Goal: Task Accomplishment & Management: Manage account settings

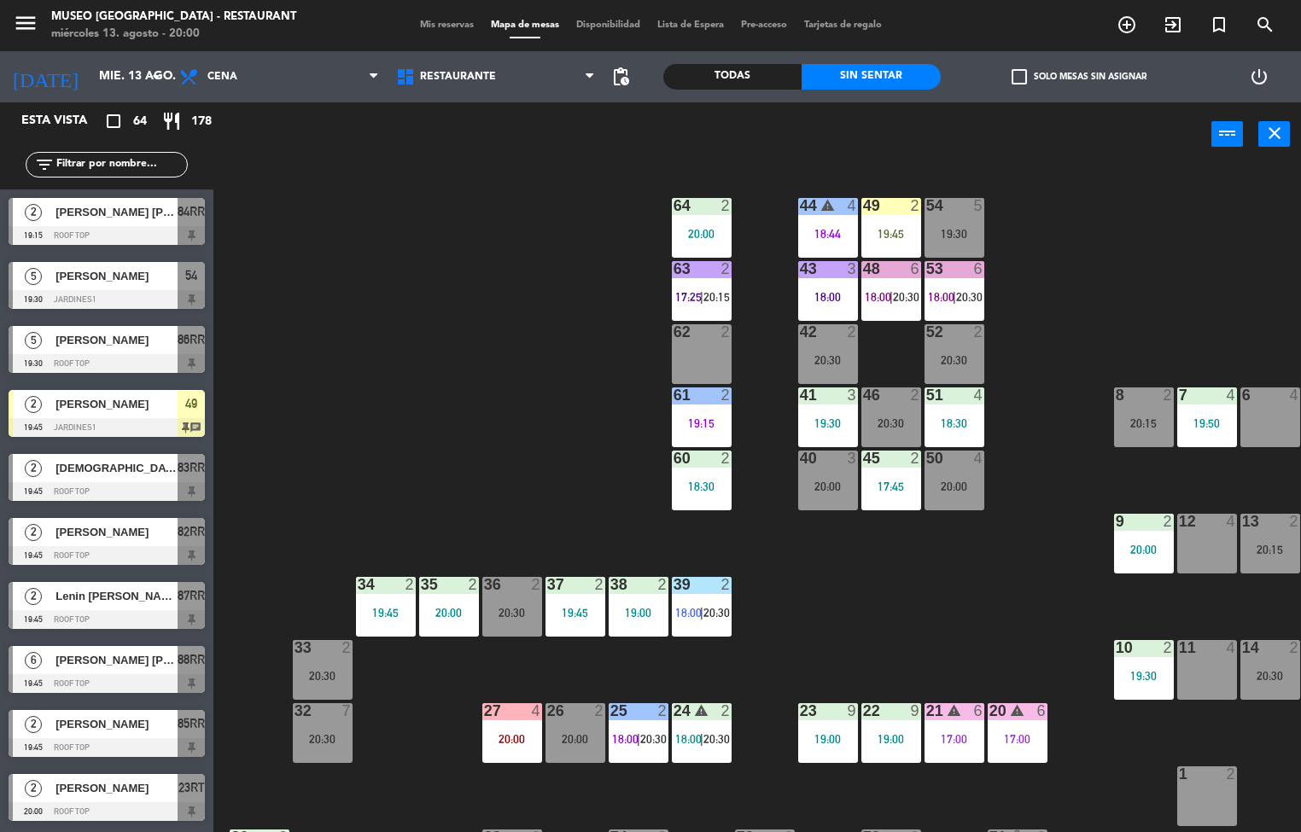
scroll to position [992, 0]
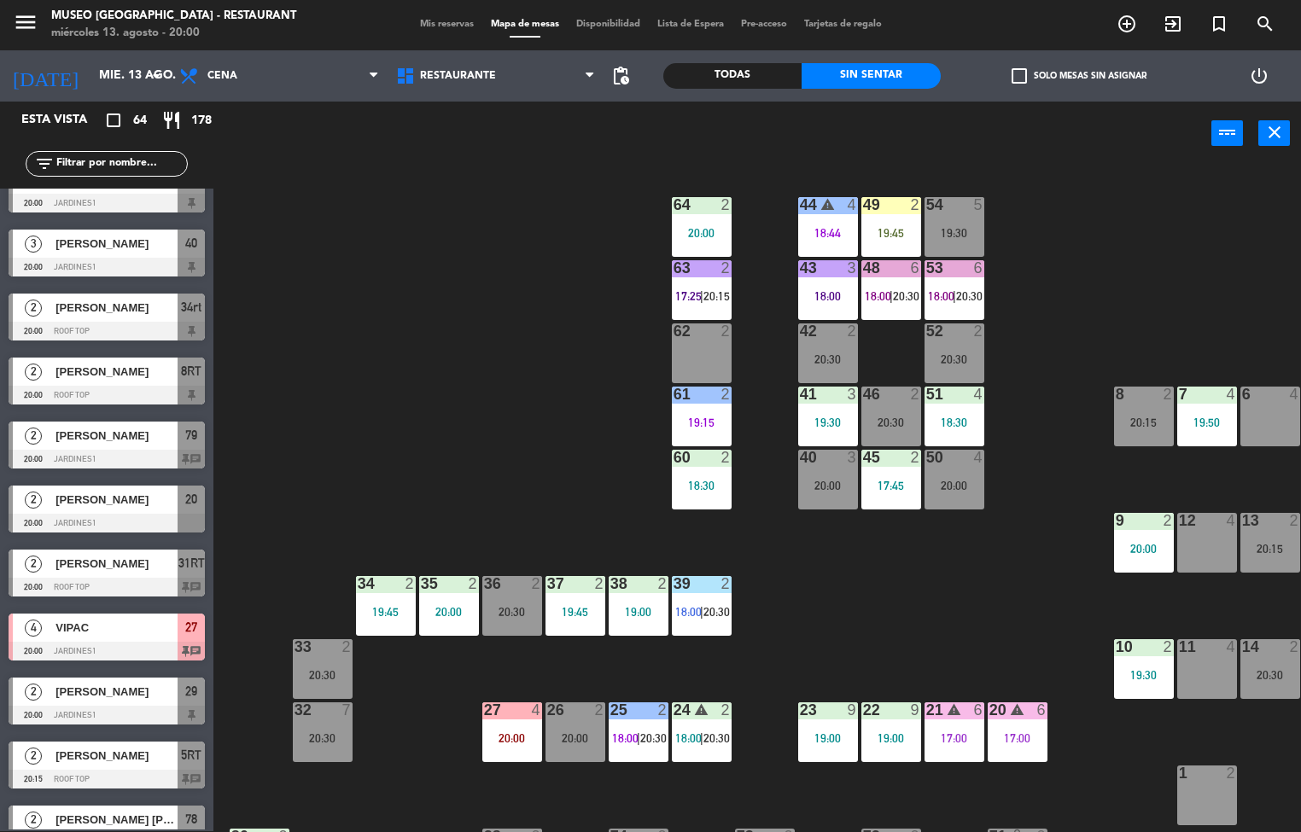
click at [707, 227] on div "20:00" at bounding box center [702, 233] width 60 height 12
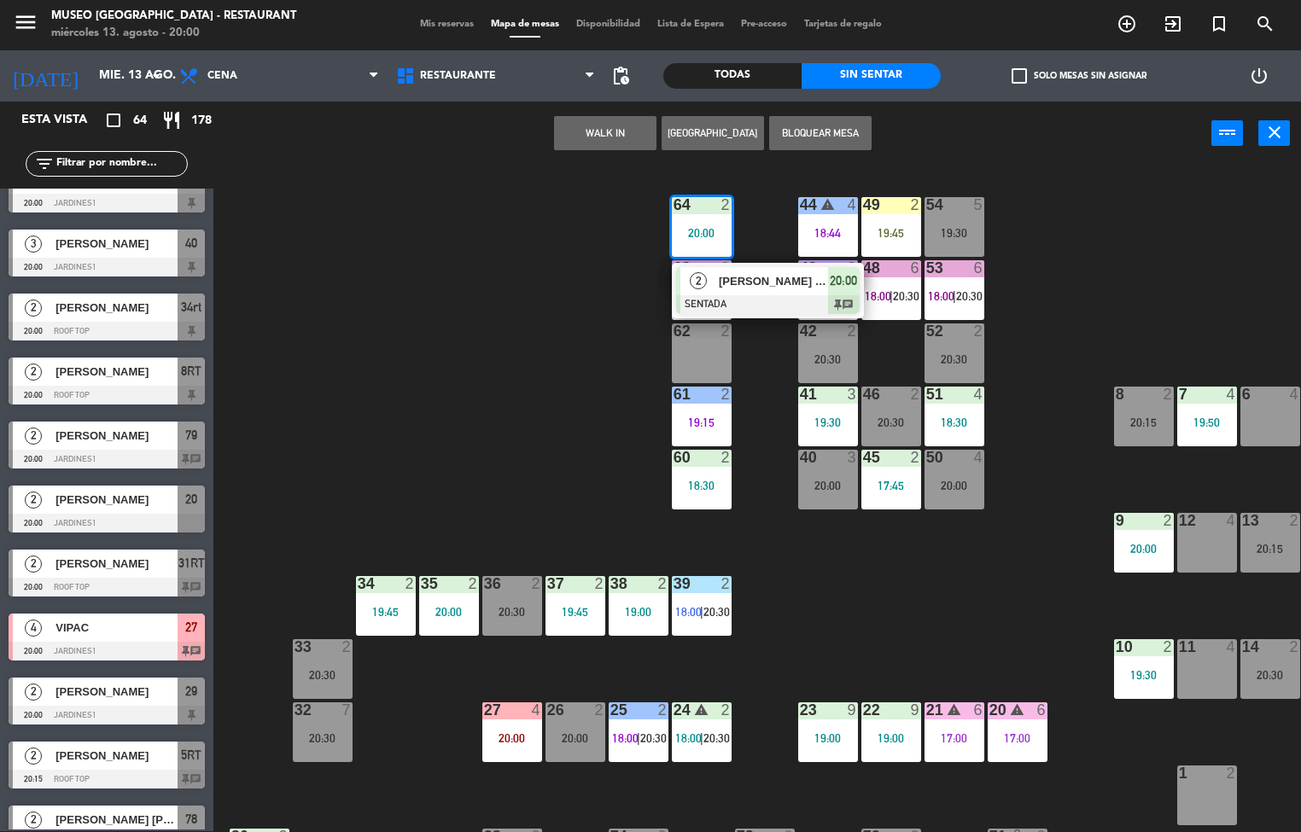
click at [761, 285] on span "[PERSON_NAME] [PERSON_NAME]" at bounding box center [773, 281] width 109 height 18
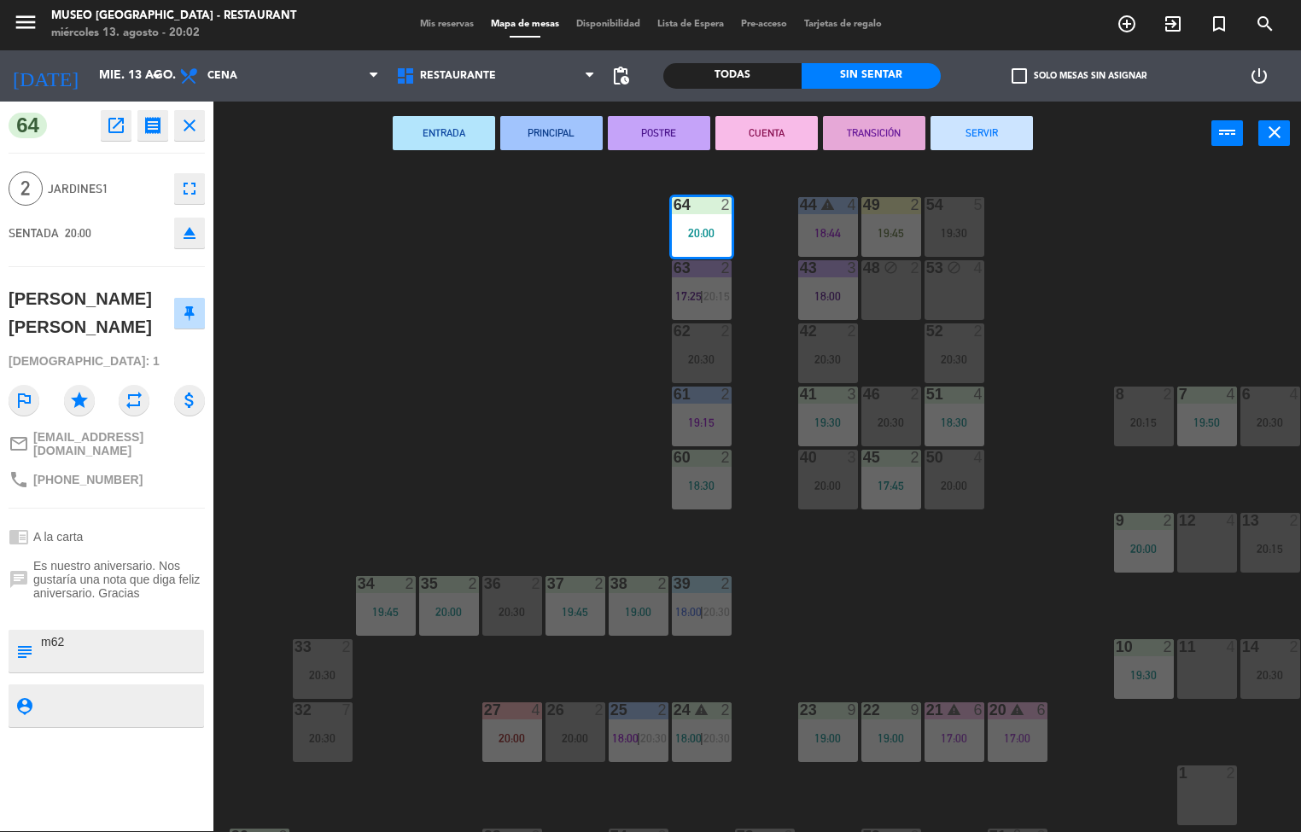
click at [1074, 307] on div "44 warning 4 18:44 49 2 19:45 54 5 19:30 64 2 20:00 48 block 2 53 block 4 63 2 …" at bounding box center [763, 499] width 1075 height 666
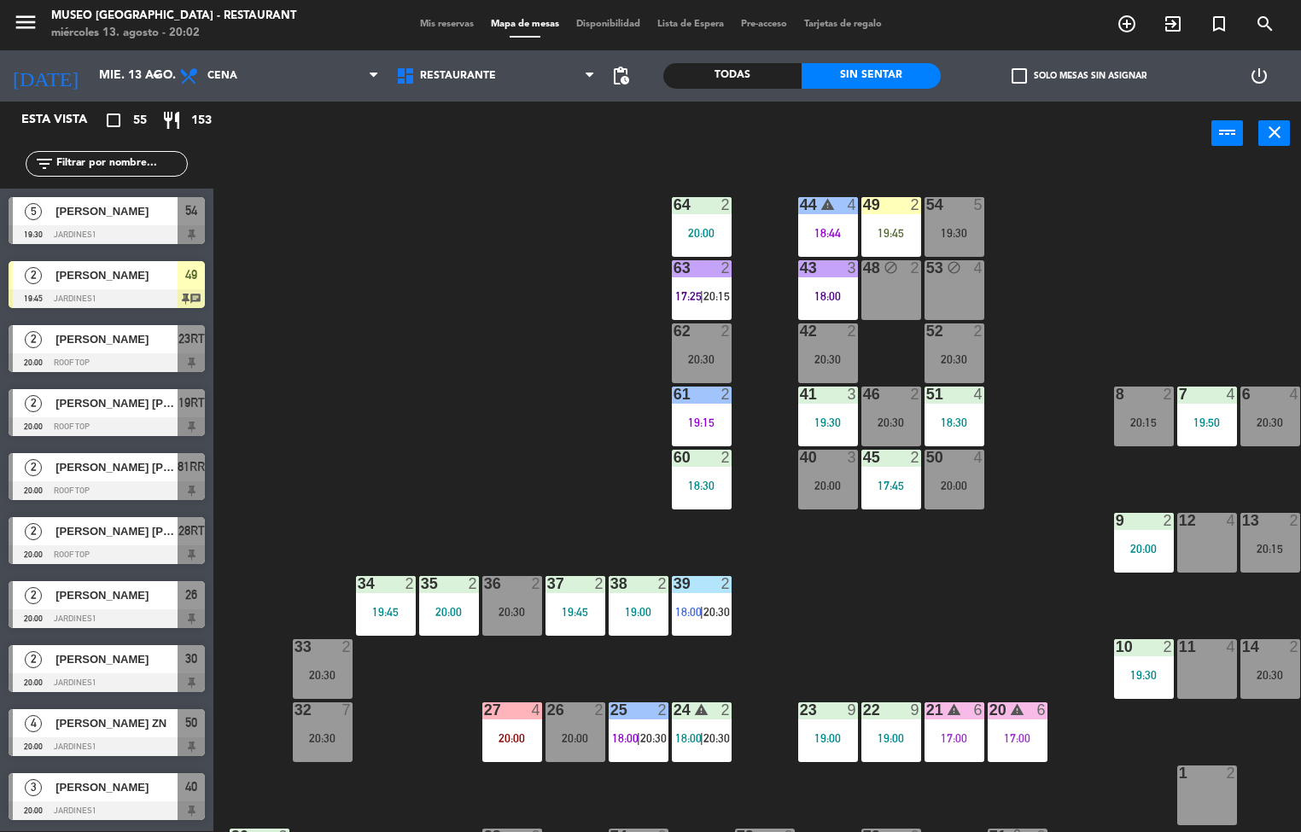
click at [882, 220] on div "49 2 19:45" at bounding box center [891, 227] width 60 height 60
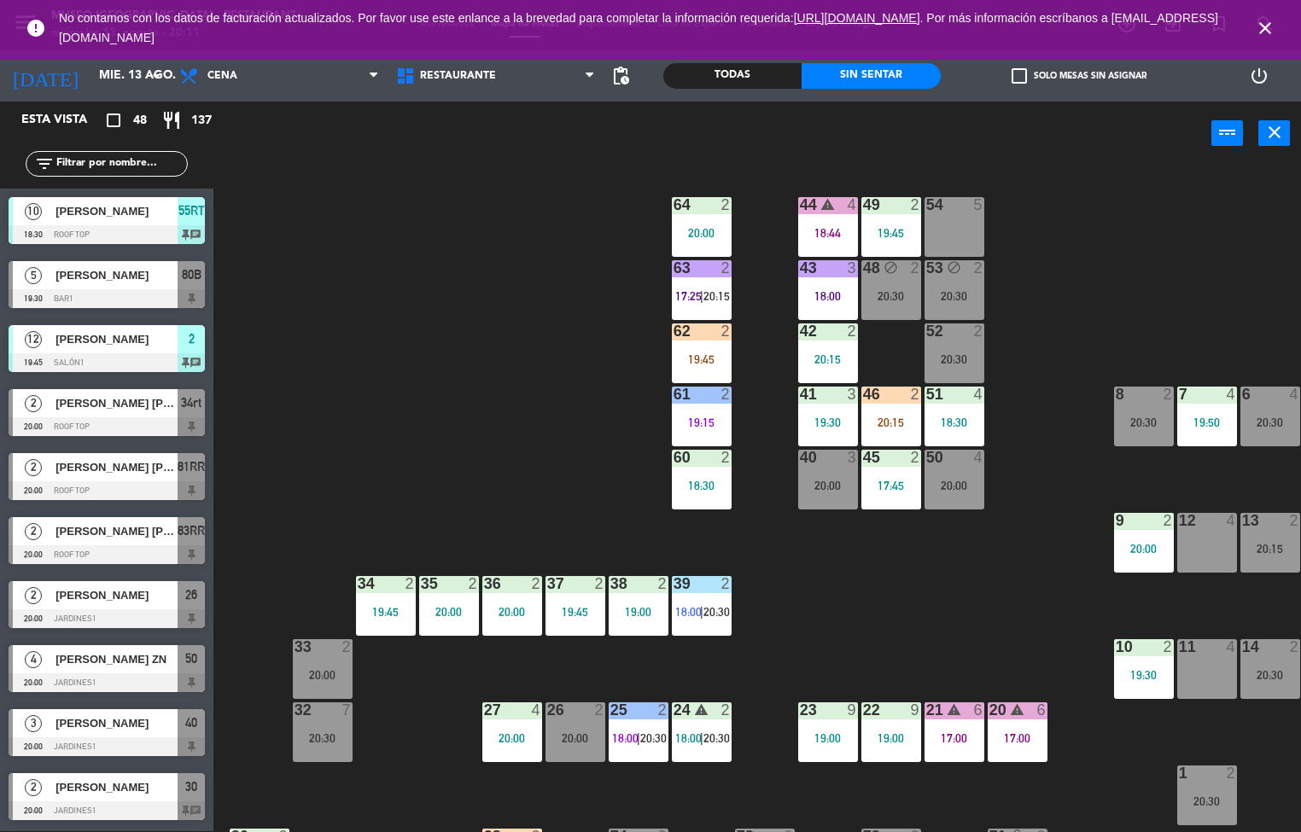
scroll to position [3, 0]
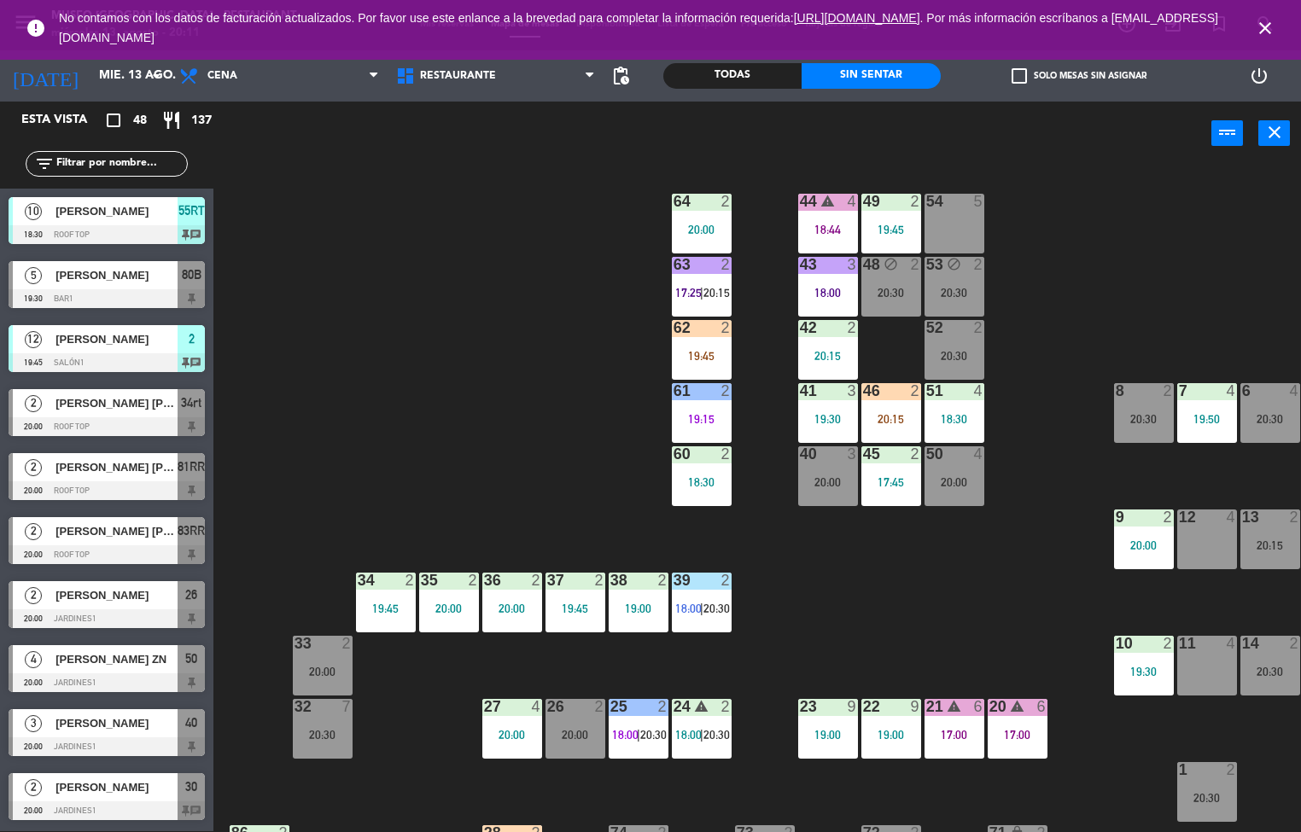
click at [827, 341] on div "42 2 20:15" at bounding box center [828, 350] width 60 height 60
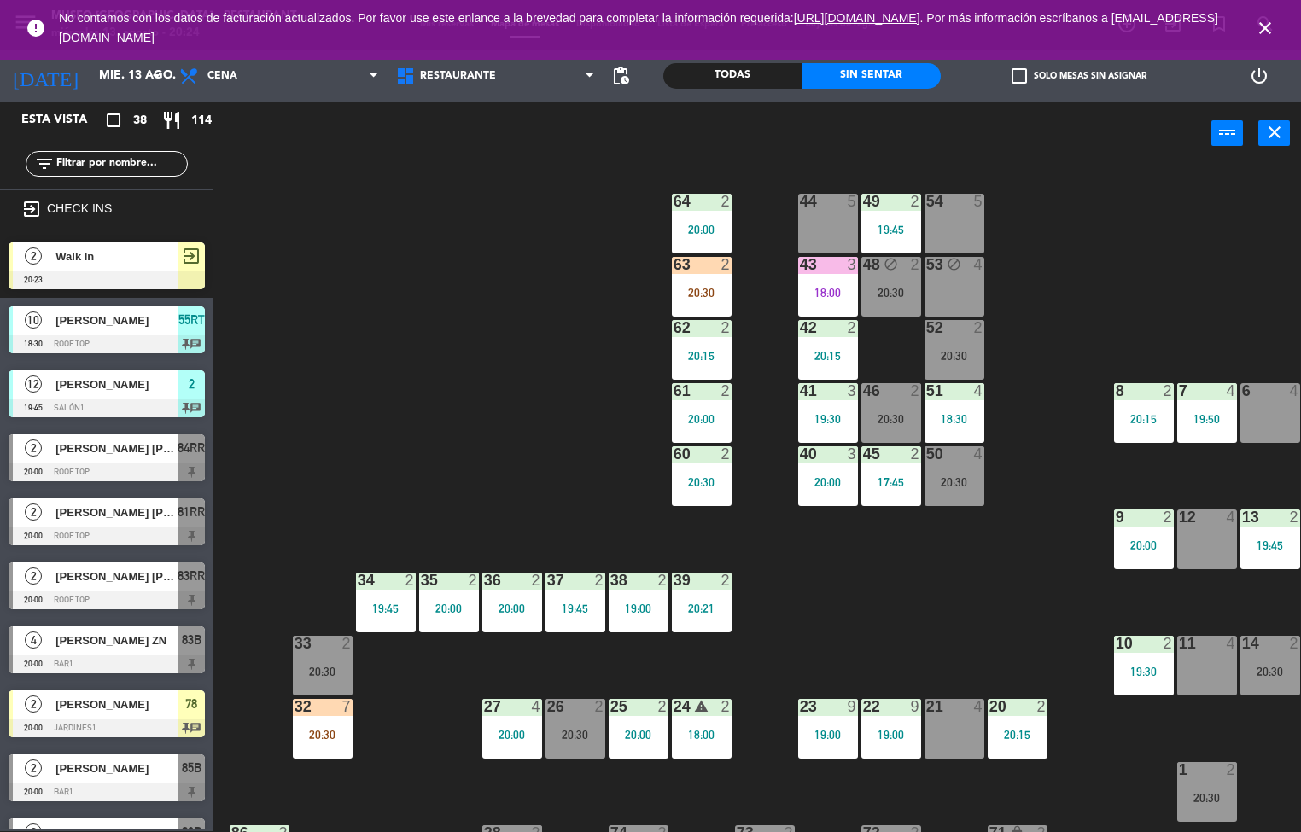
click at [498, 459] on div "44 5 49 2 19:45 54 5 64 2 20:00 48 block 2 20:30 53 block 4 63 2 20:30 43 3 18:…" at bounding box center [763, 499] width 1075 height 666
click at [810, 289] on div "18:00" at bounding box center [828, 293] width 60 height 12
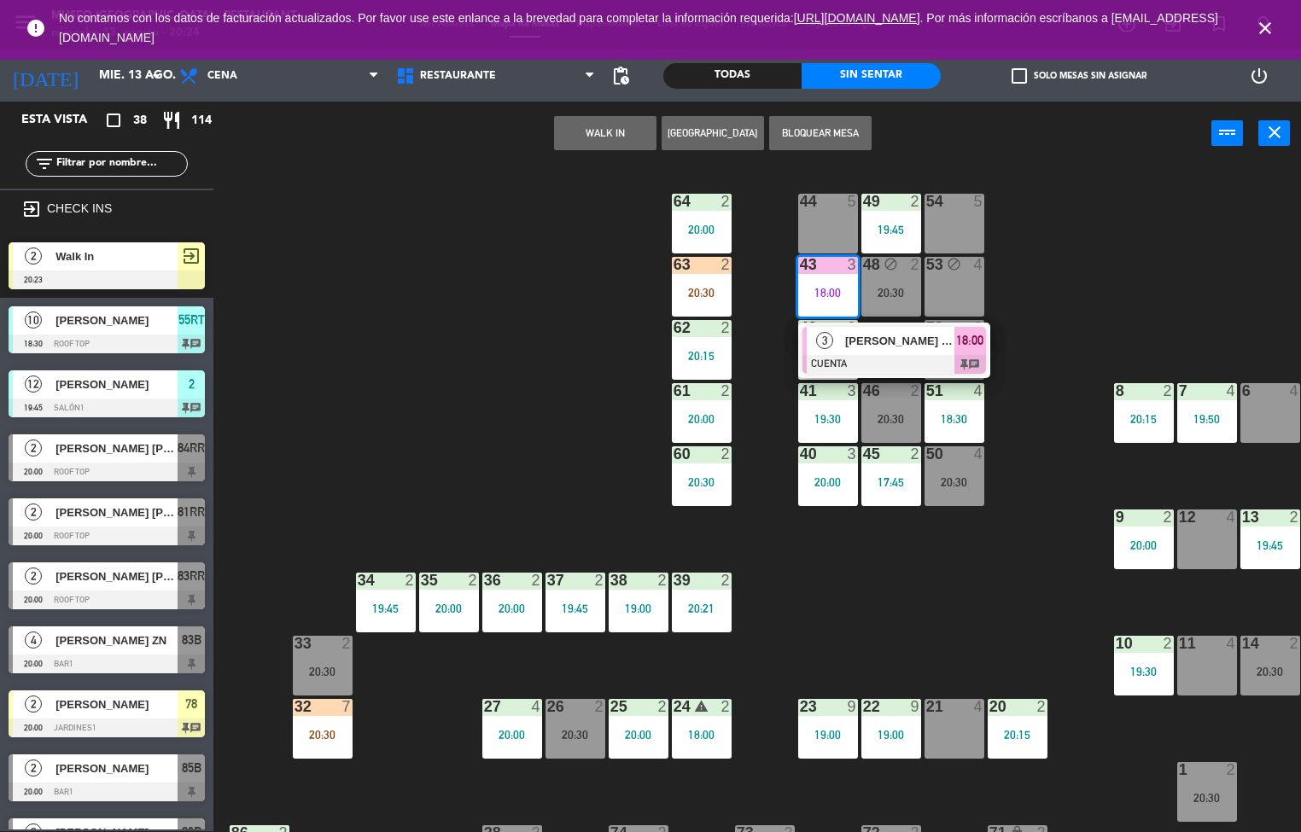
click at [924, 618] on div "44 5 49 2 19:45 54 5 64 2 20:00 48 block 2 20:30 53 block 4 63 2 20:30 43 3 18:…" at bounding box center [763, 499] width 1075 height 666
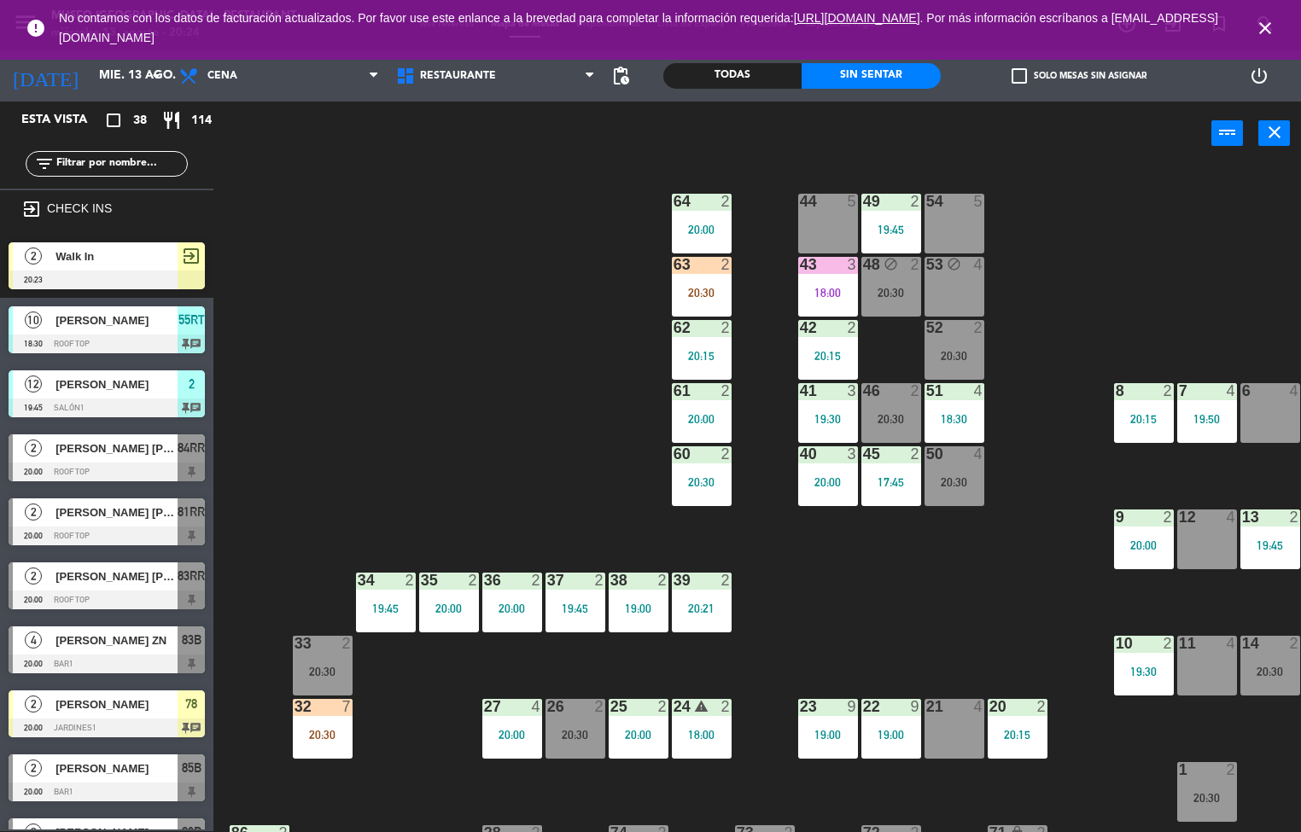
click at [700, 262] on div at bounding box center [701, 264] width 28 height 15
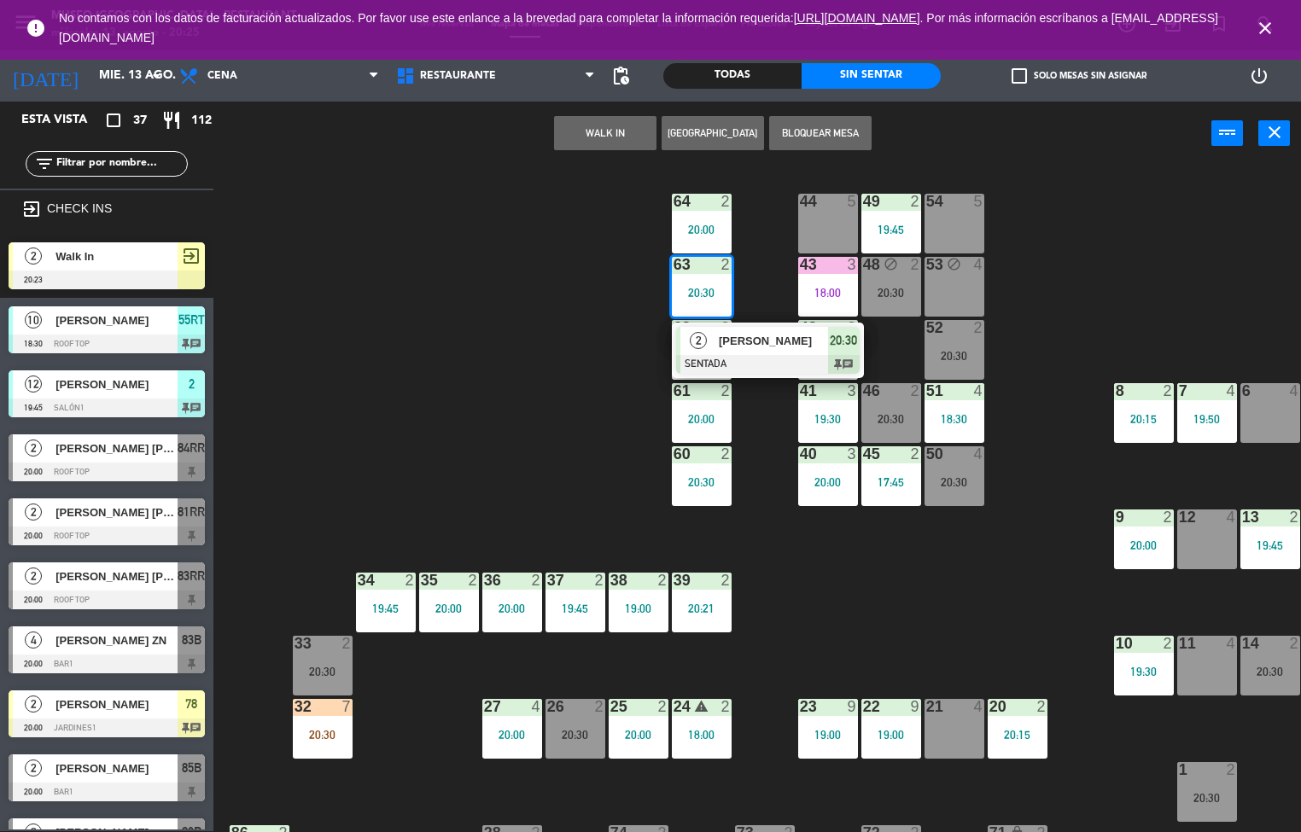
click at [814, 556] on div "44 5 49 2 19:45 54 5 64 2 20:00 48 block 2 20:30 53 block 4 63 2 20:30 2 [PERSO…" at bounding box center [763, 499] width 1075 height 666
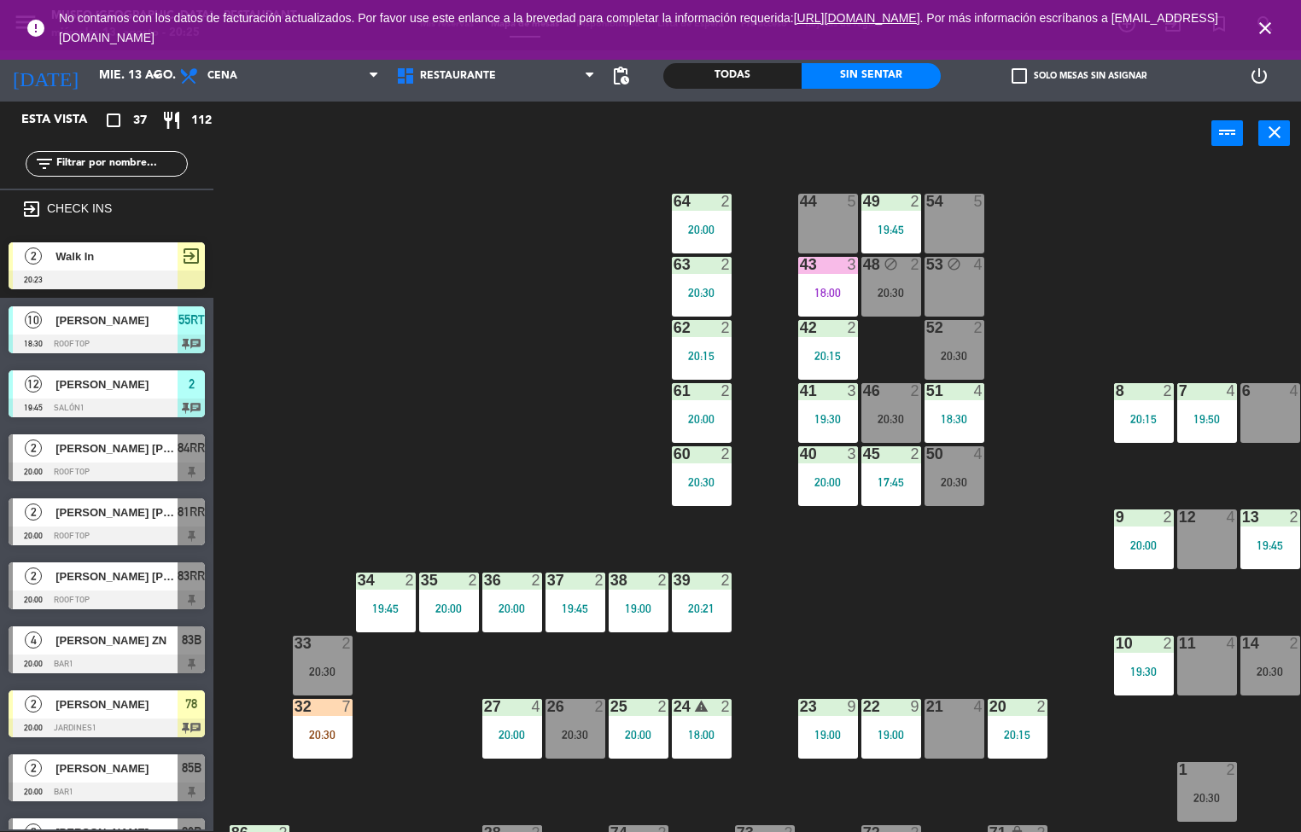
click at [687, 279] on div "63 2 20:30" at bounding box center [702, 287] width 60 height 60
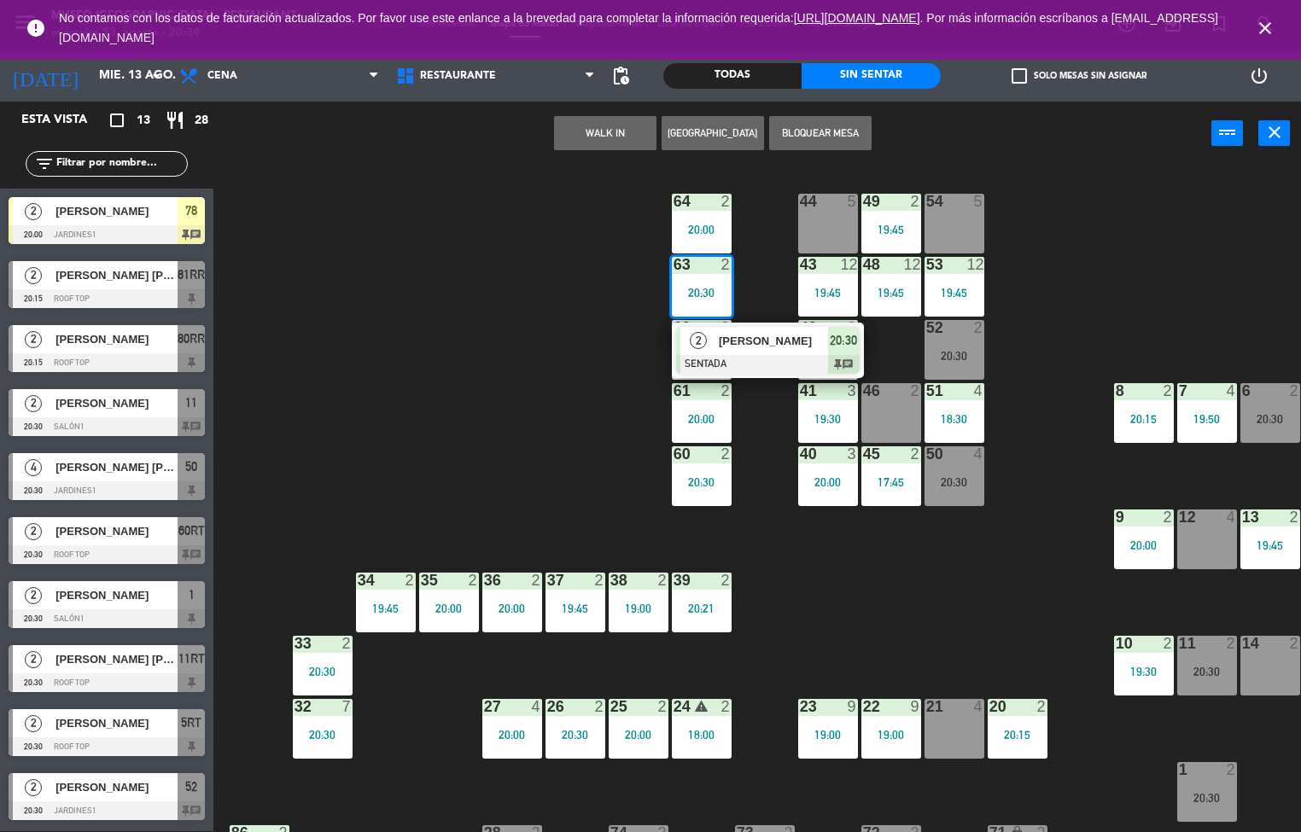
click at [439, 318] on div "44 5 49 2 19:45 54 5 64 2 20:00 48 12 19:45 53 12 19:45 63 2 20:30 2 [PERSON_NA…" at bounding box center [763, 499] width 1075 height 666
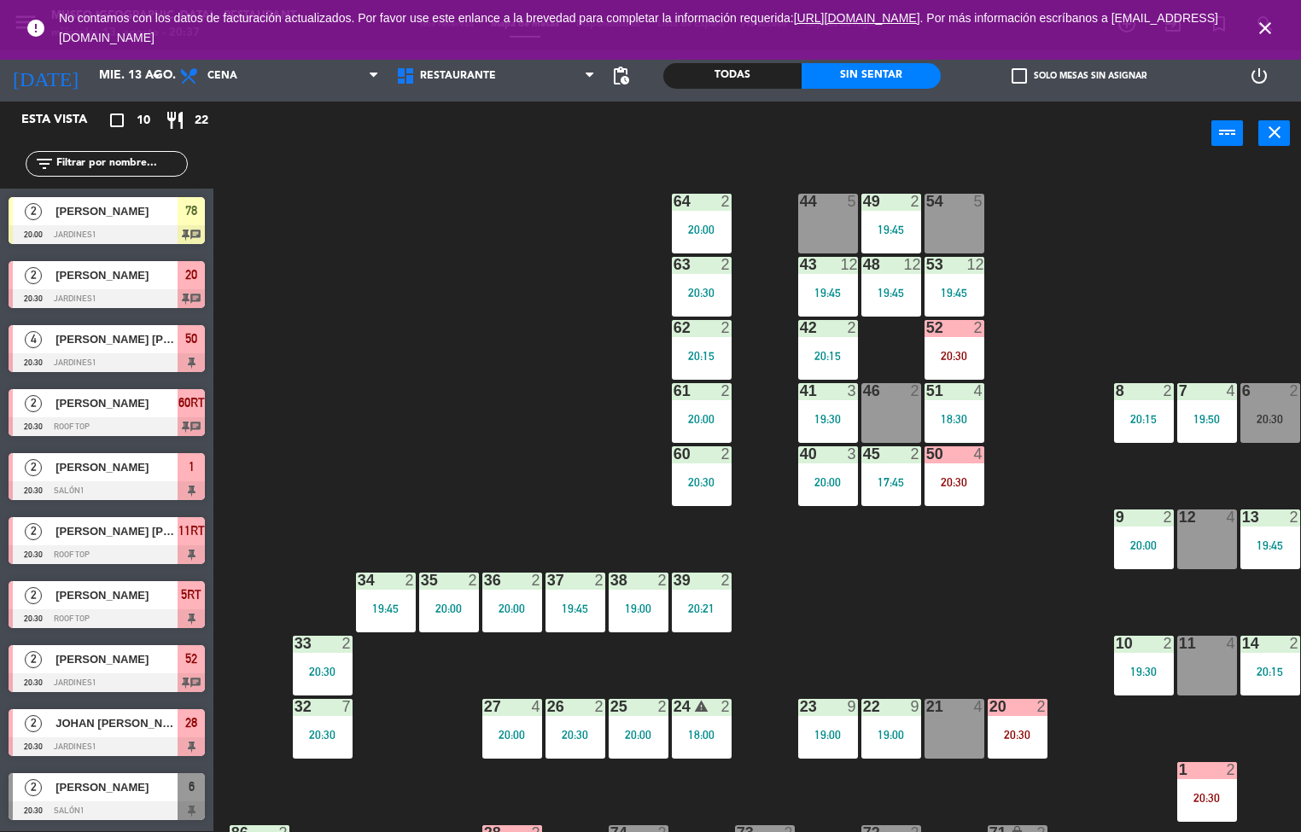
click at [526, 423] on div "44 5 49 2 19:45 54 5 64 2 20:00 48 12 19:45 53 12 19:45 63 2 20:30 43 12 19:45 …" at bounding box center [763, 499] width 1075 height 666
click at [894, 277] on div "48 12 19:45" at bounding box center [891, 287] width 60 height 60
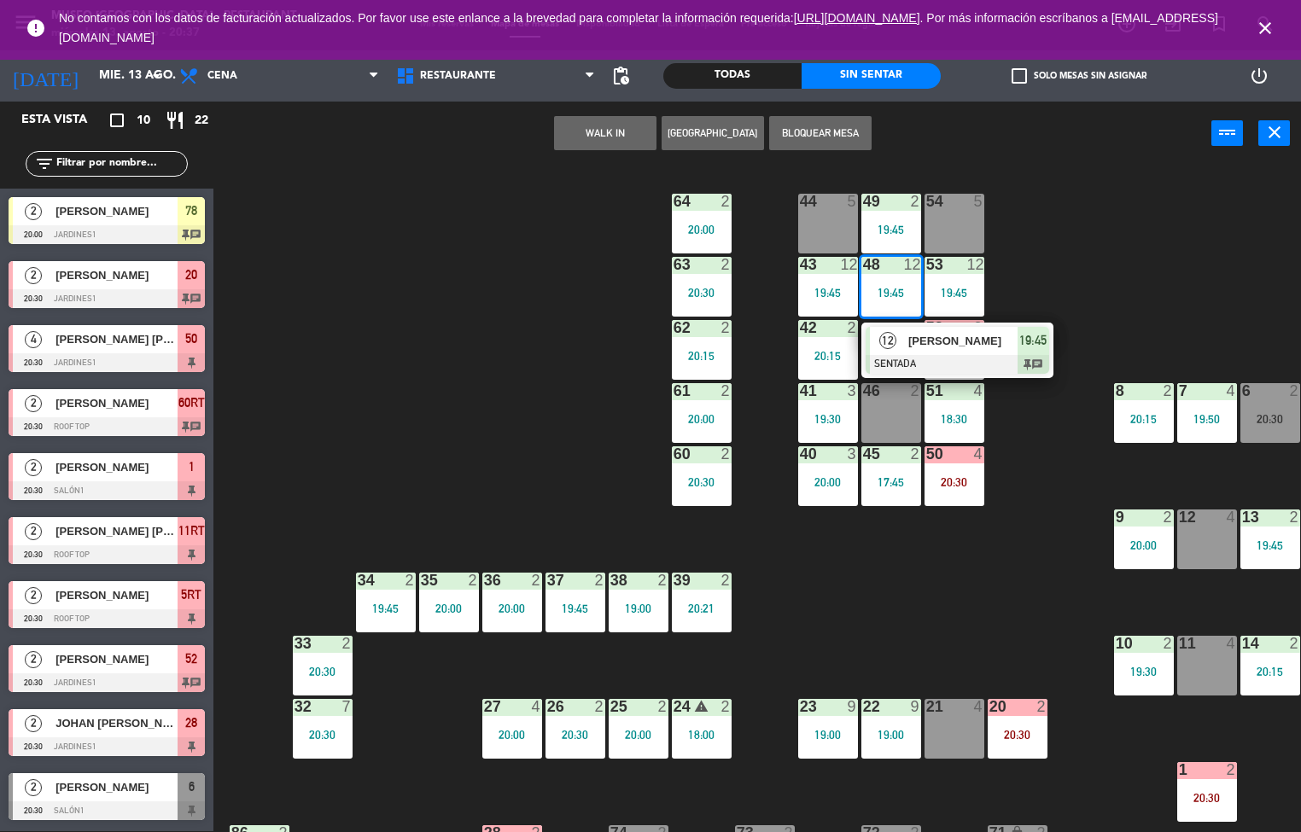
click at [930, 334] on span "[PERSON_NAME]" at bounding box center [962, 341] width 109 height 18
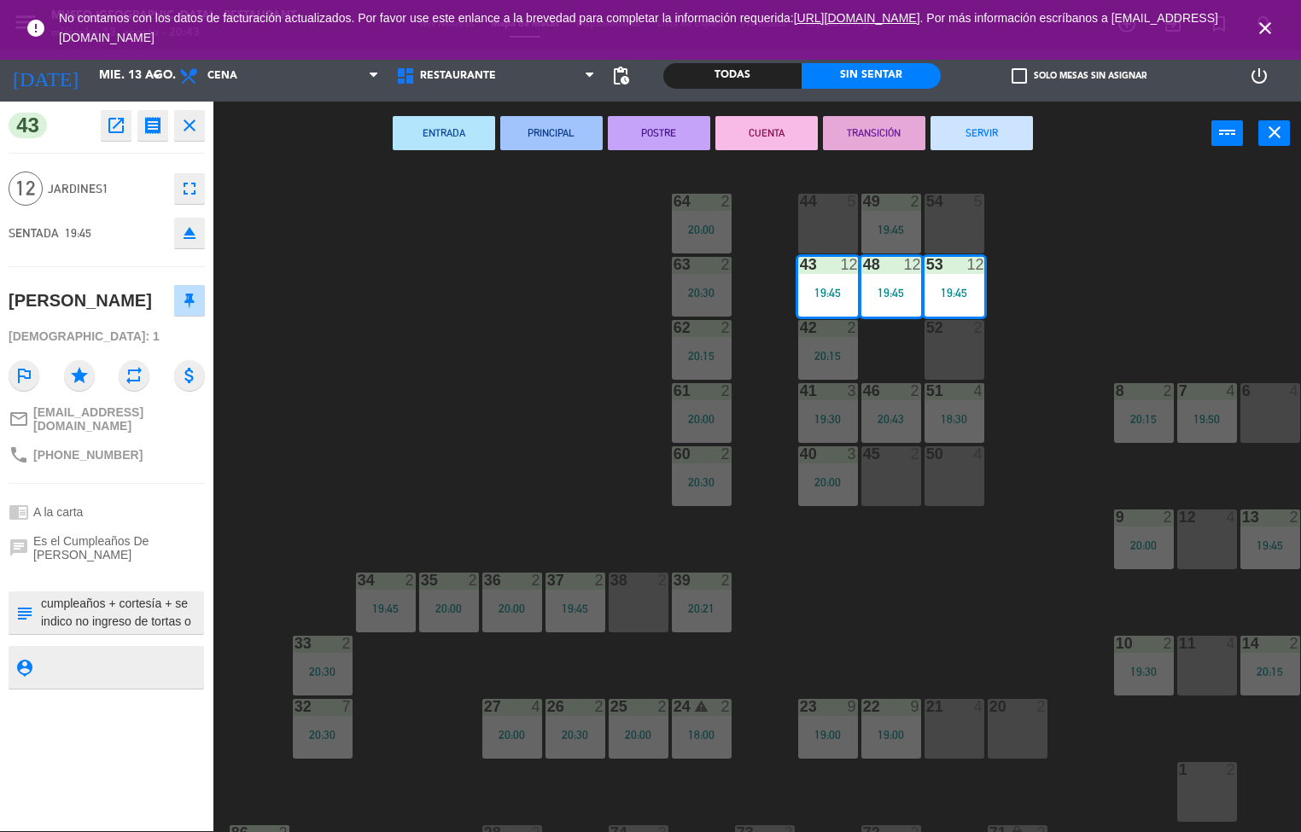
click at [434, 436] on div "44 5 49 2 19:45 54 5 64 2 20:00 48 12 19:45 53 12 19:45 63 2 20:30 43 12 19:45 …" at bounding box center [763, 499] width 1075 height 666
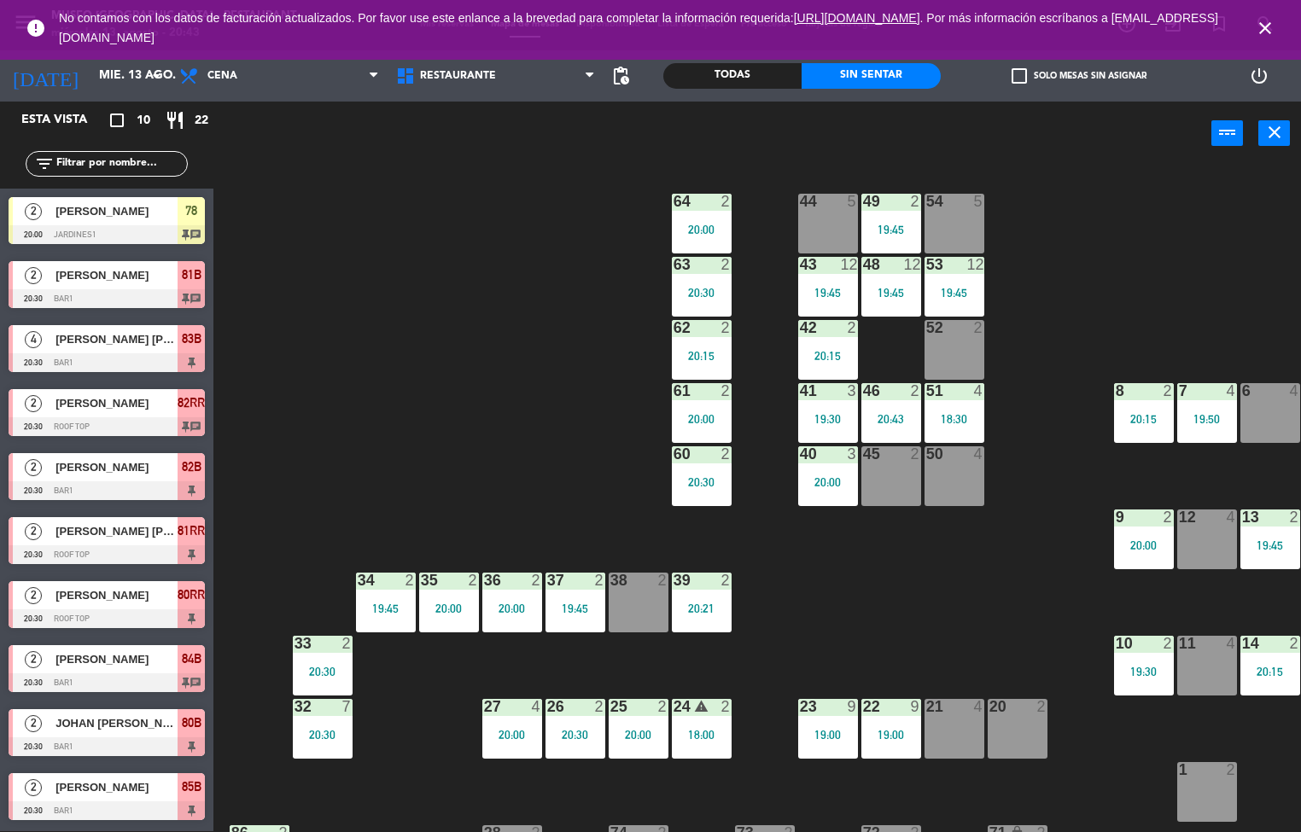
click at [887, 393] on div at bounding box center [891, 390] width 28 height 15
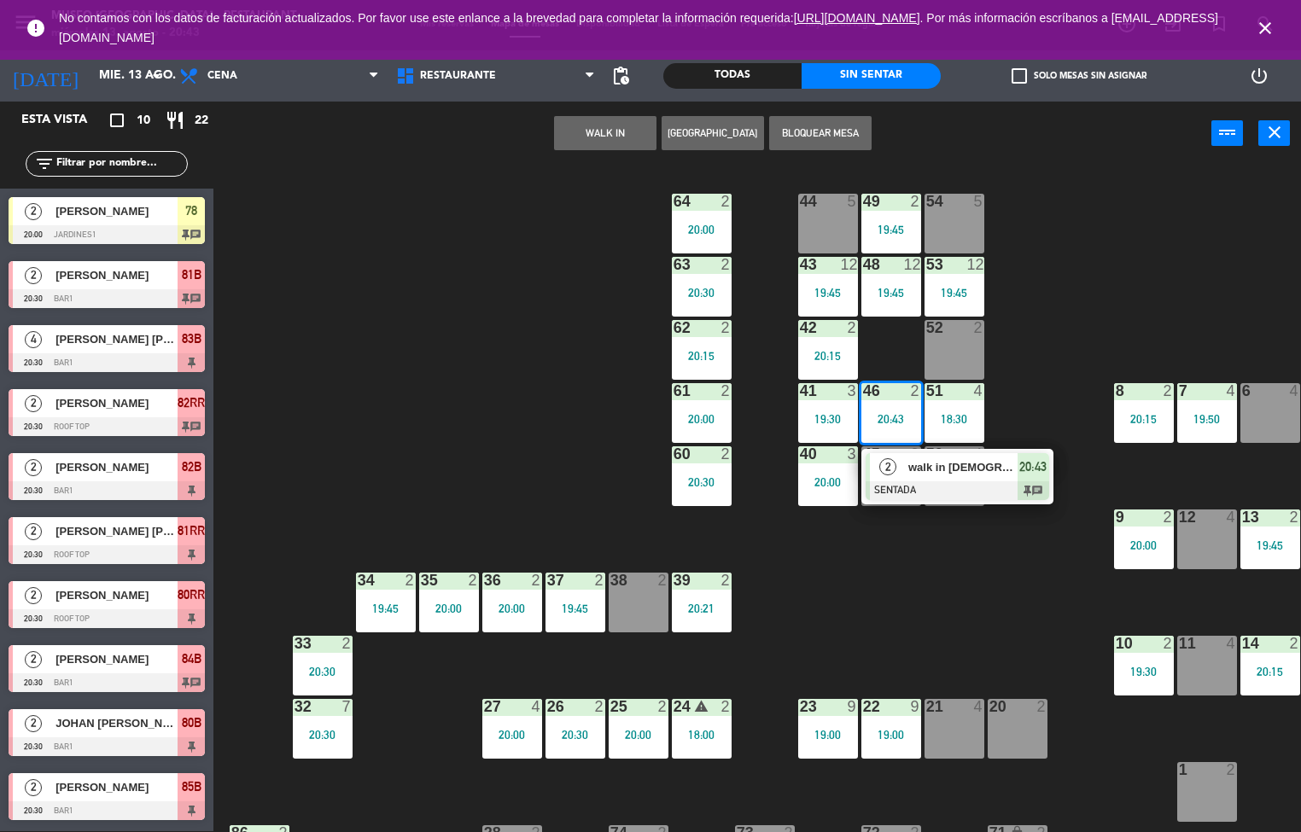
click at [976, 475] on span "walk in [DEMOGRAPHIC_DATA]" at bounding box center [962, 467] width 109 height 18
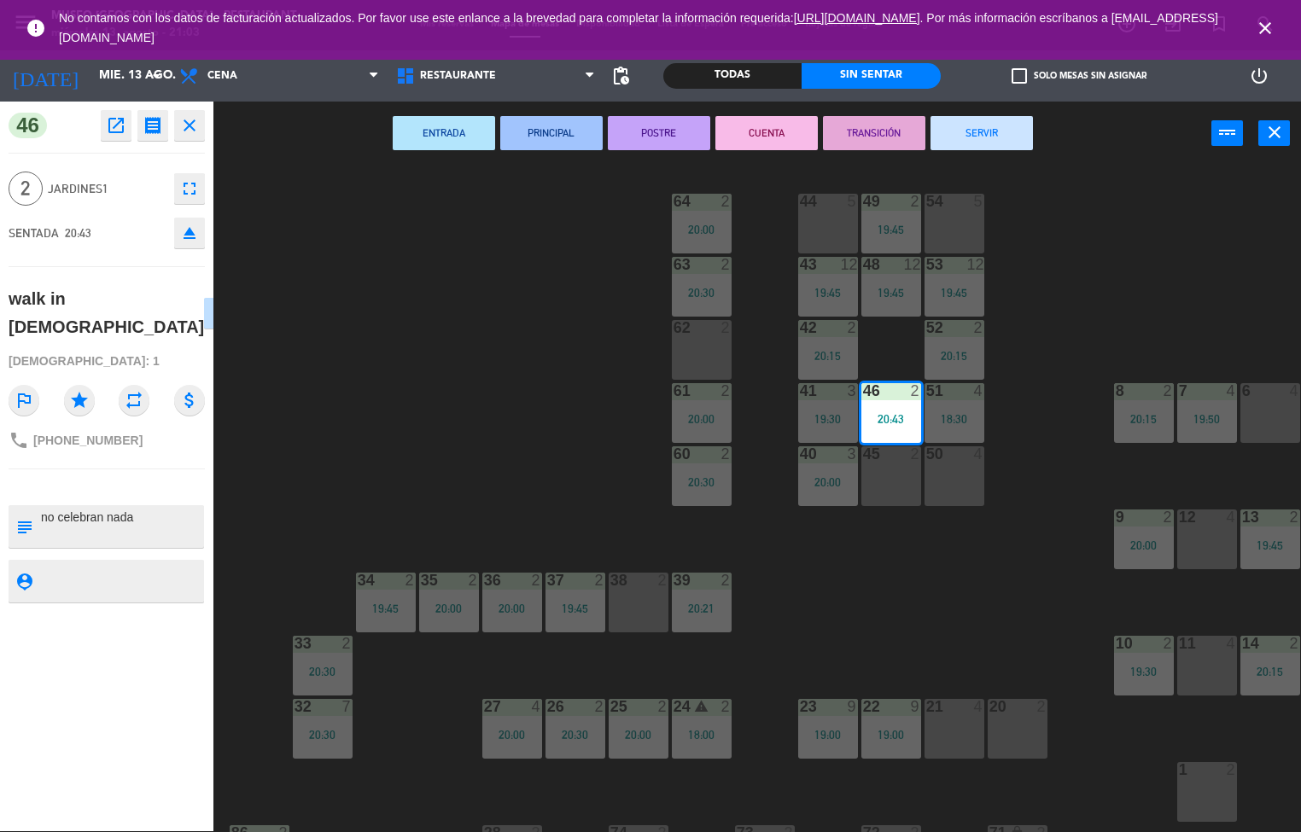
click at [502, 352] on div "44 5 49 2 19:45 54 5 64 2 20:00 48 12 19:45 53 12 19:45 63 2 20:30 43 12 19:45 …" at bounding box center [763, 499] width 1075 height 666
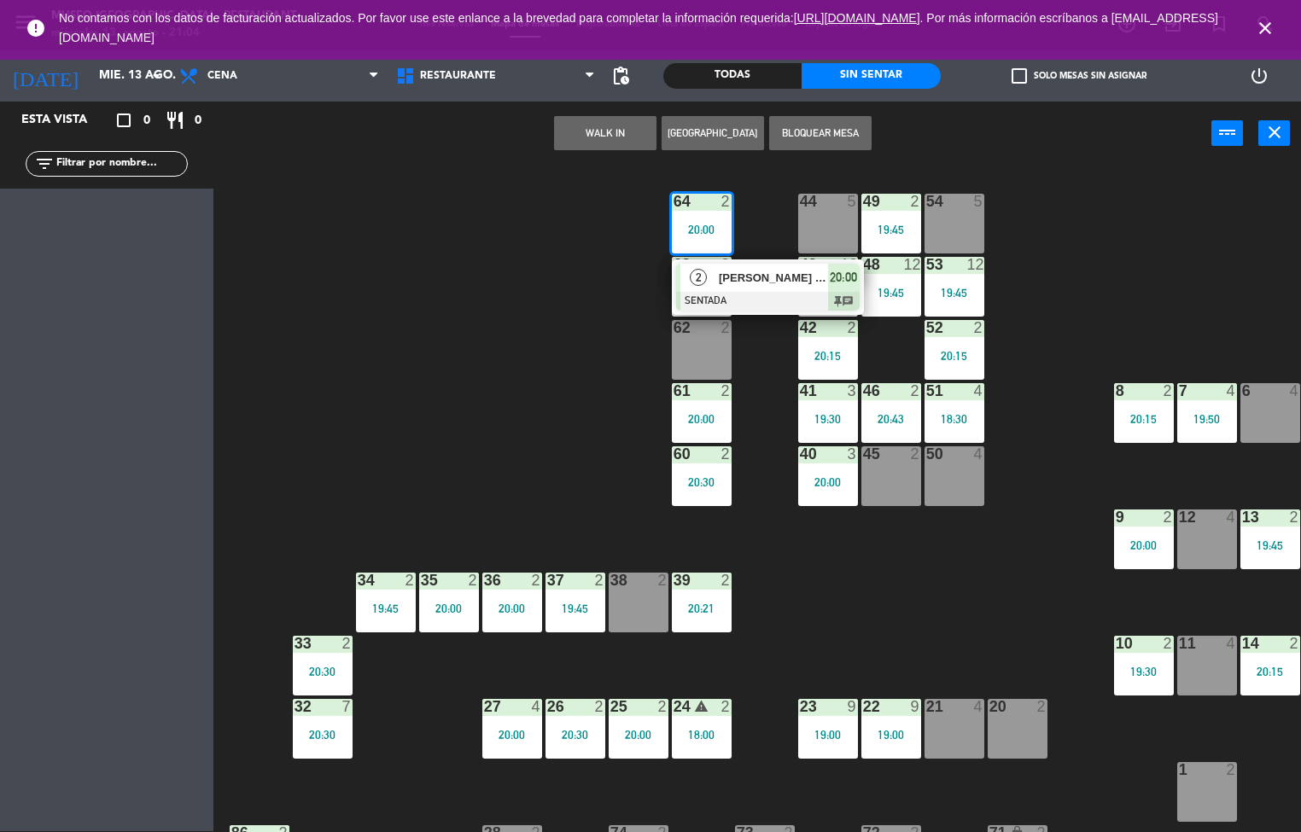
click at [725, 280] on span "[PERSON_NAME] [PERSON_NAME]" at bounding box center [773, 278] width 109 height 18
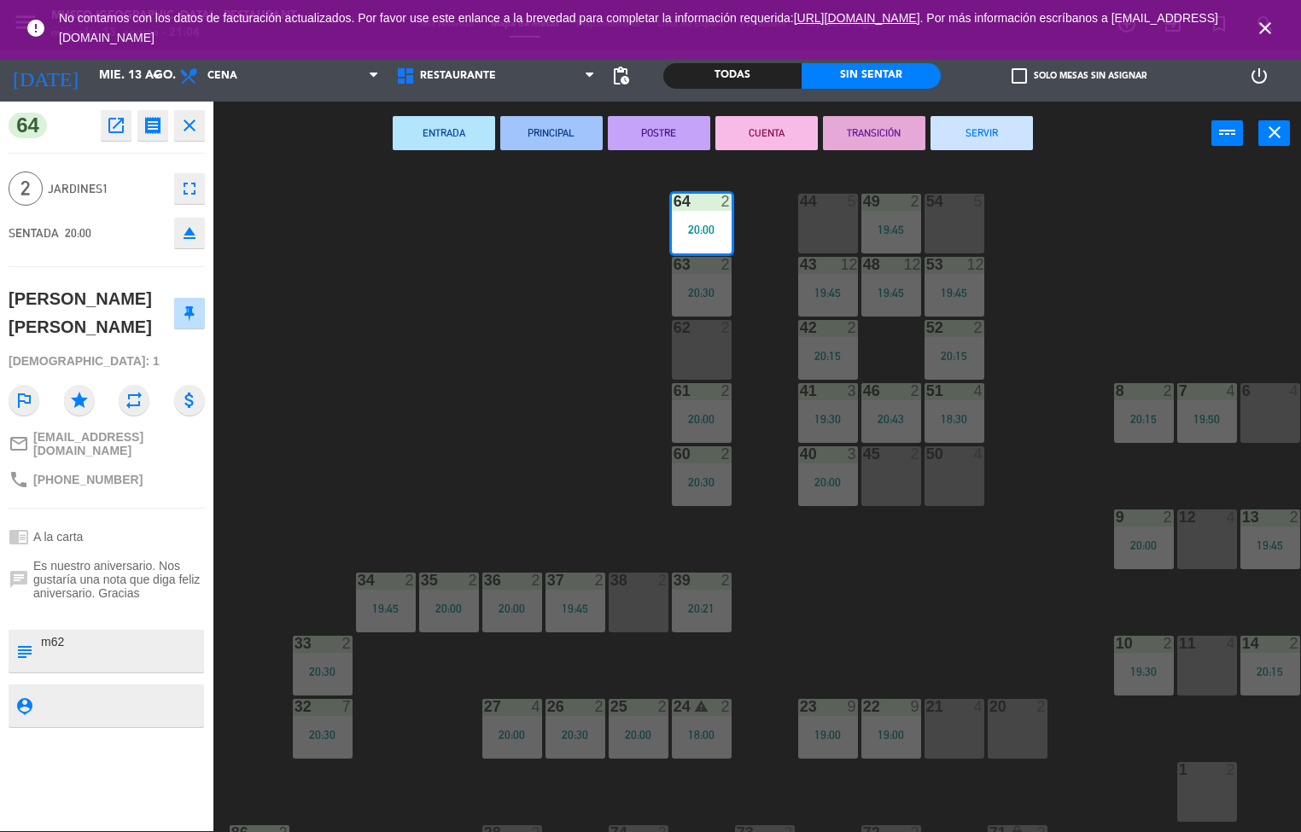
click at [523, 410] on div "44 5 49 2 19:45 54 5 64 2 20:00 48 12 19:45 53 12 19:45 63 2 20:30 43 12 19:45 …" at bounding box center [763, 499] width 1075 height 666
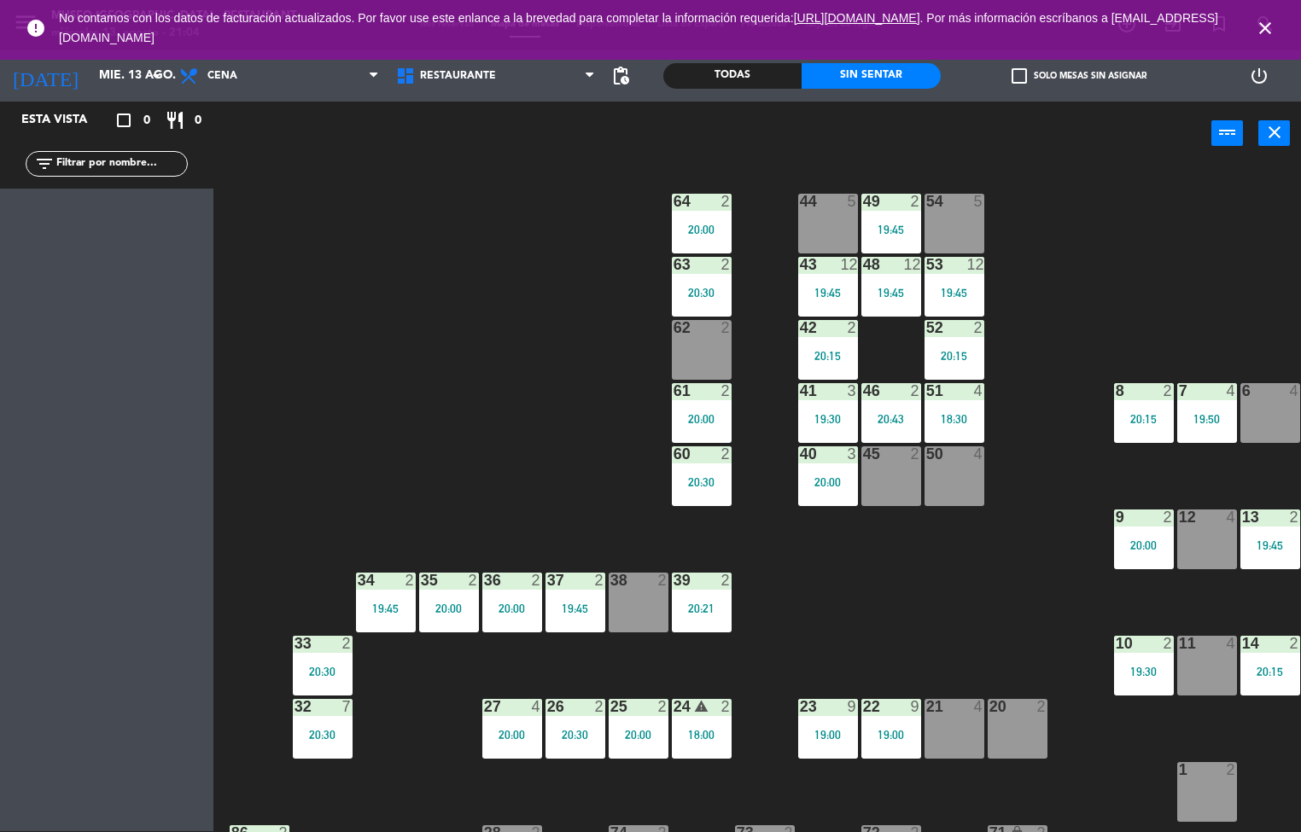
click at [905, 200] on div "2" at bounding box center [919, 201] width 28 height 15
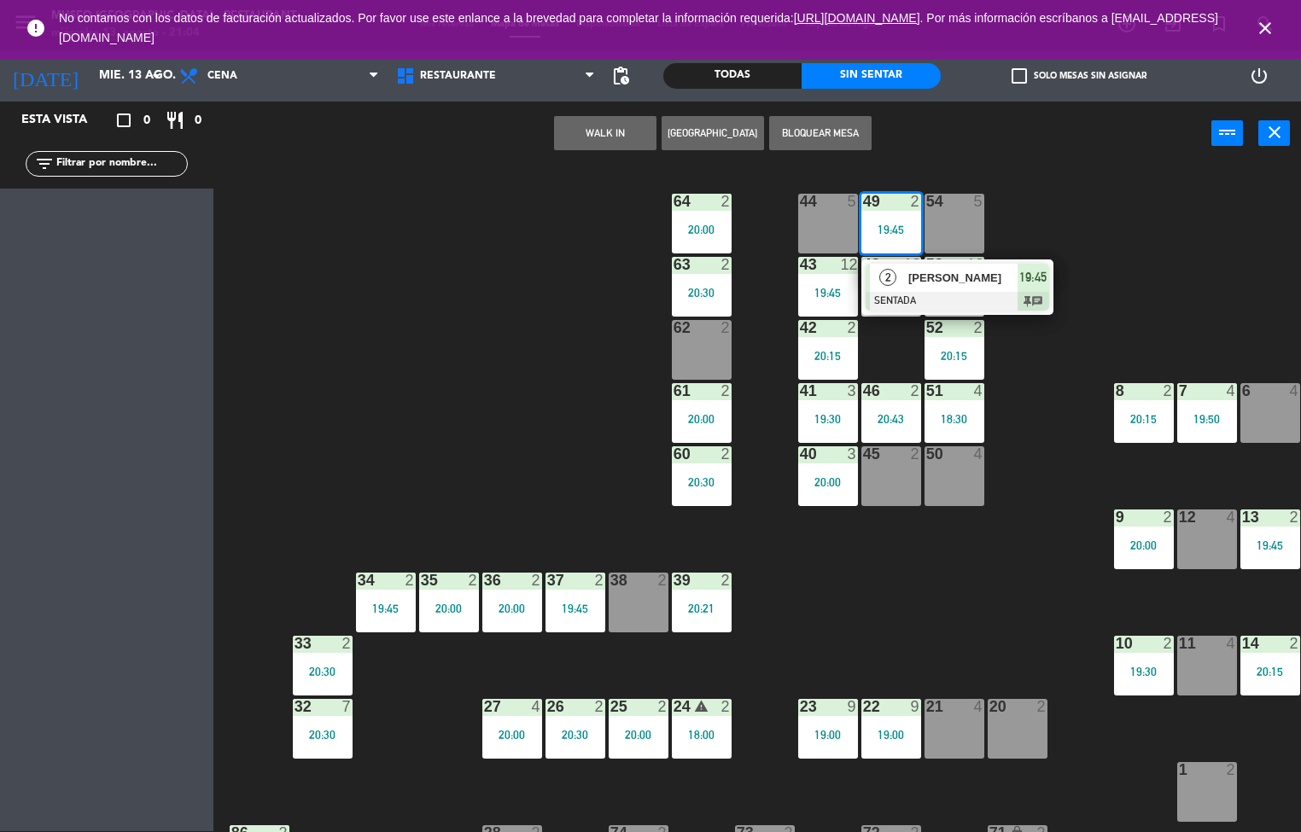
click at [523, 400] on div "44 5 49 2 19:45 2 [PERSON_NAME] SENTADA 19:45 chat 54 5 64 2 20:00 48 12 19:45 …" at bounding box center [763, 499] width 1075 height 666
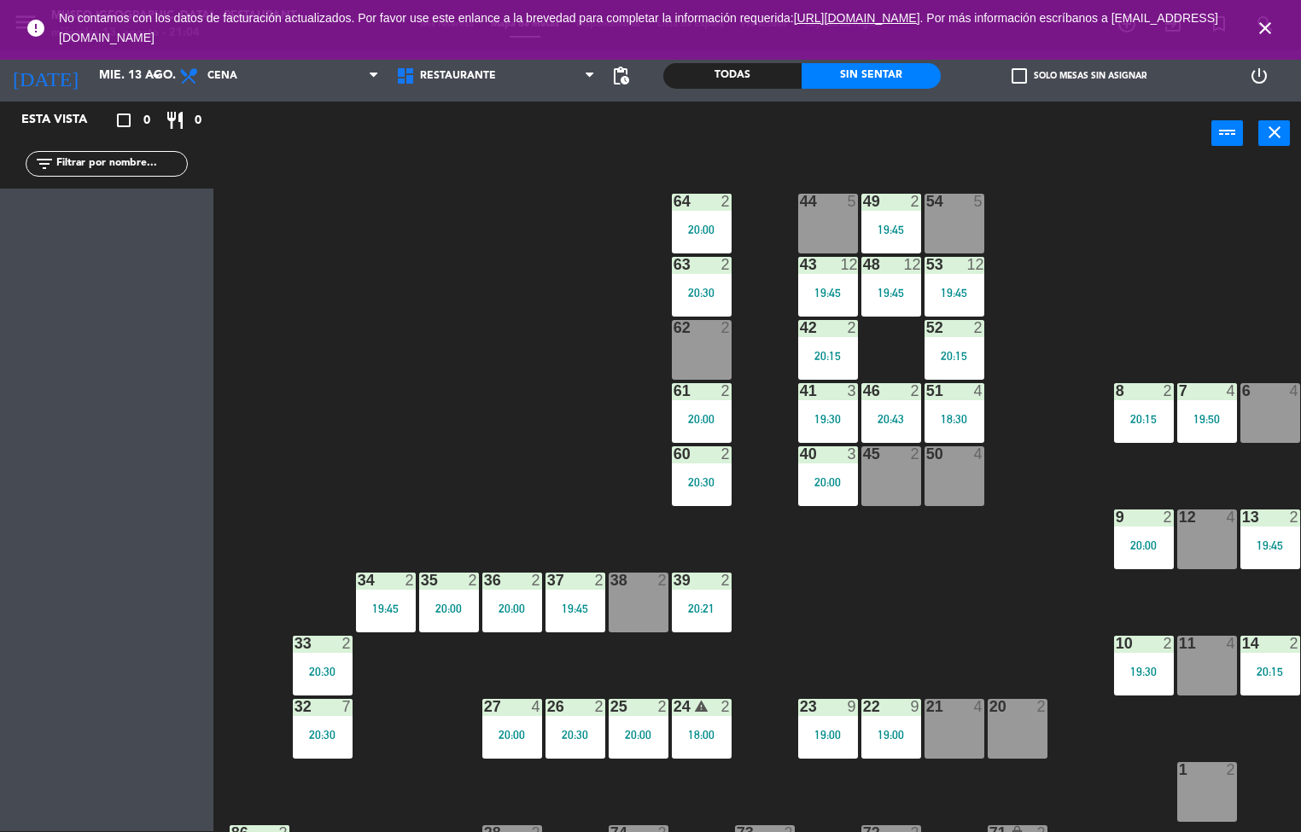
click at [1257, 37] on icon "close" at bounding box center [1265, 28] width 20 height 20
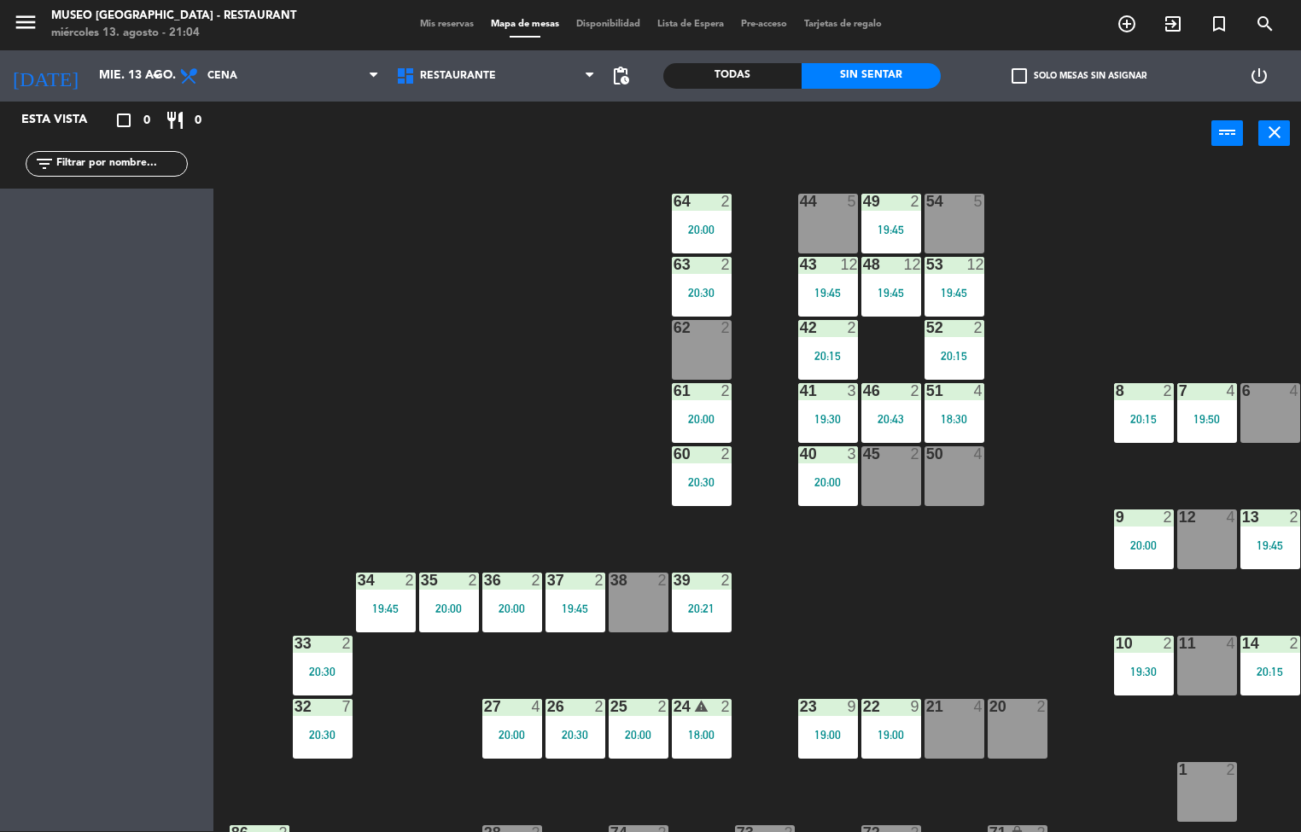
click at [899, 282] on div "48 12 19:45" at bounding box center [891, 287] width 60 height 60
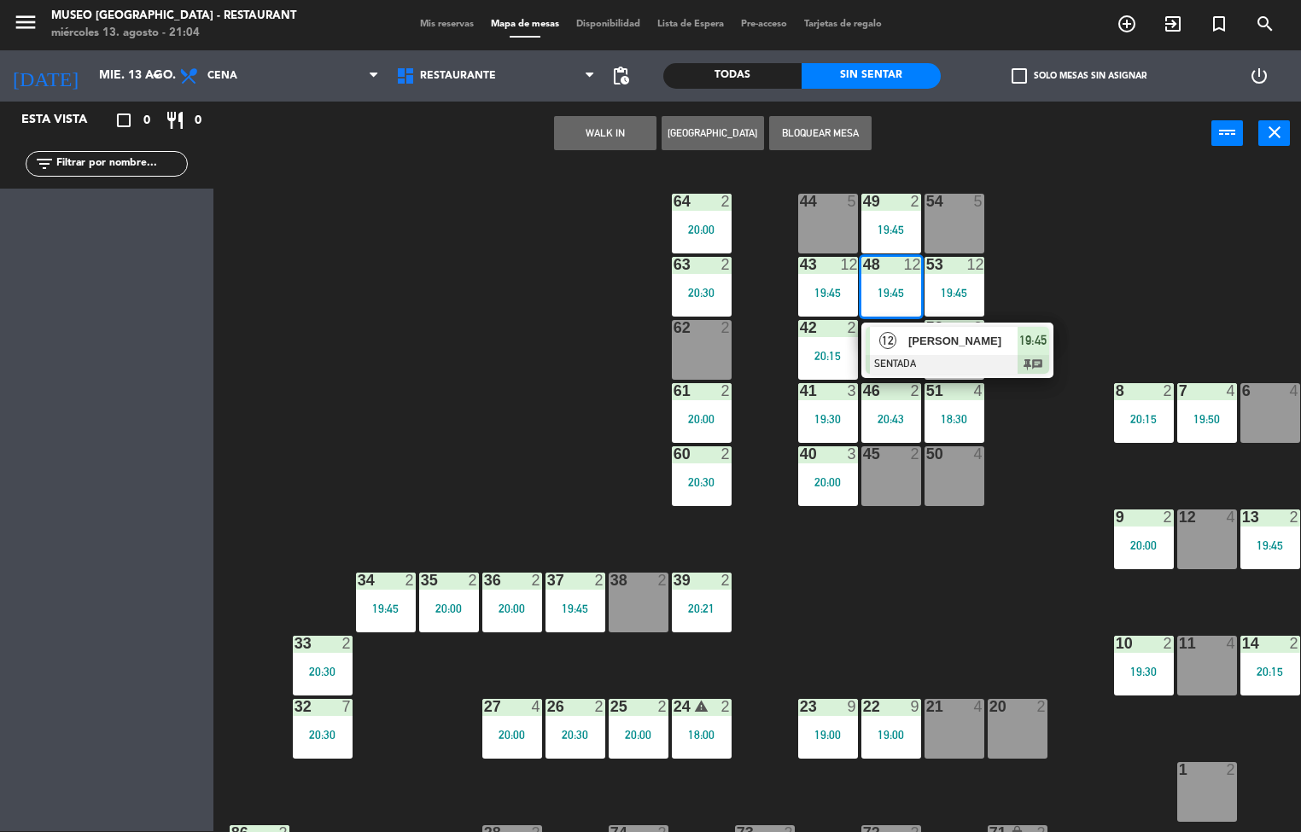
click at [927, 338] on span "[PERSON_NAME]" at bounding box center [962, 341] width 109 height 18
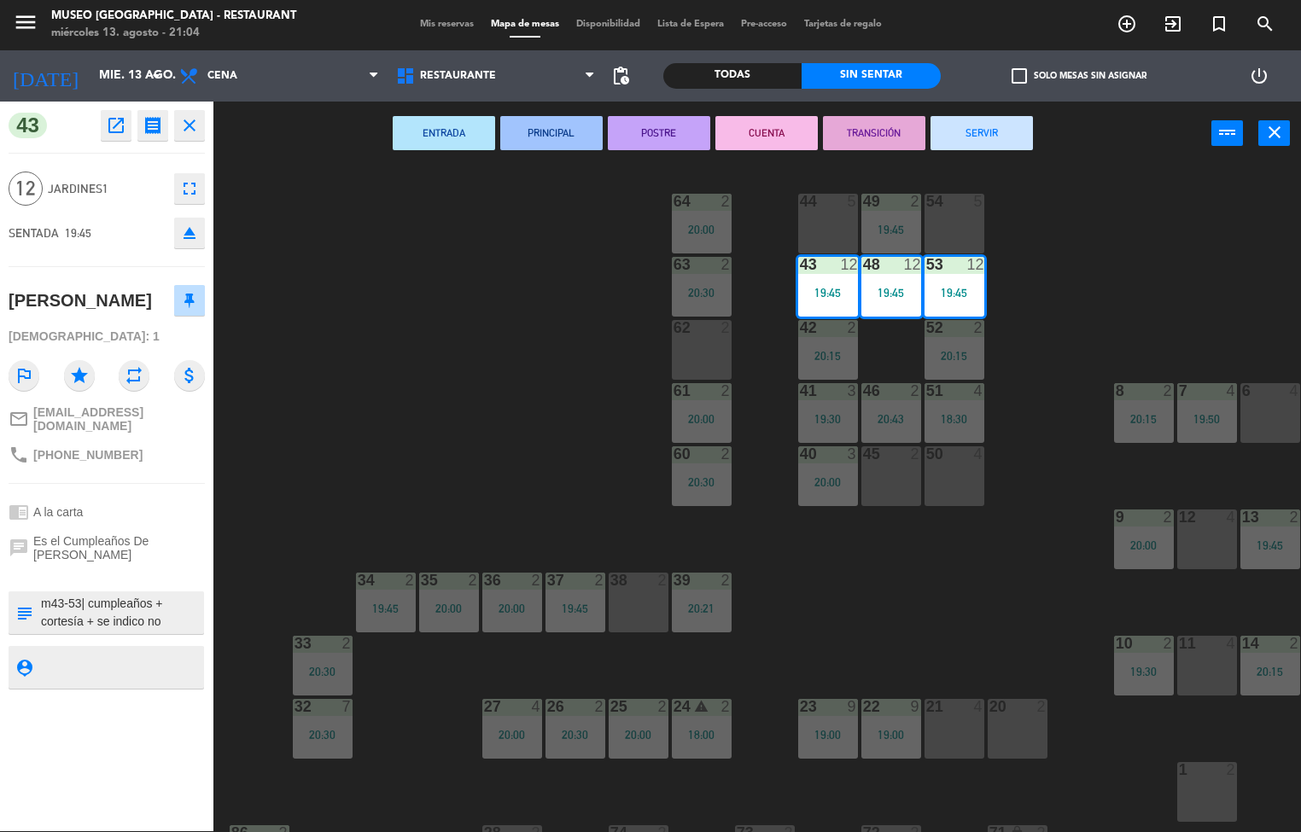
click at [531, 347] on div "44 5 49 2 19:45 54 5 64 2 20:00 48 12 19:45 53 12 19:45 63 2 20:30 43 12 19:45 …" at bounding box center [763, 499] width 1075 height 666
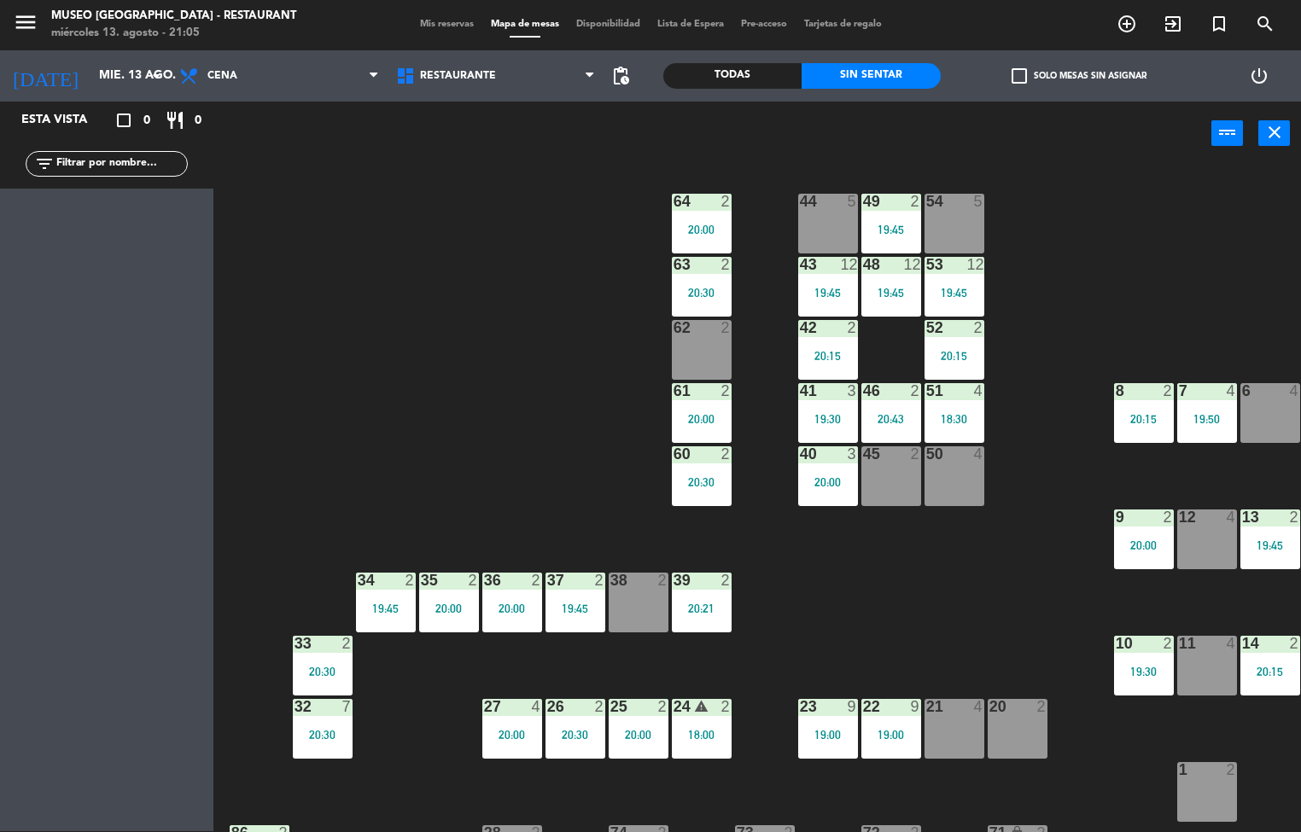
click at [489, 312] on div "44 5 49 2 19:45 54 5 64 2 20:00 48 12 19:45 53 12 19:45 63 2 20:30 43 12 19:45 …" at bounding box center [763, 499] width 1075 height 666
click at [828, 288] on div "19:45" at bounding box center [828, 293] width 60 height 12
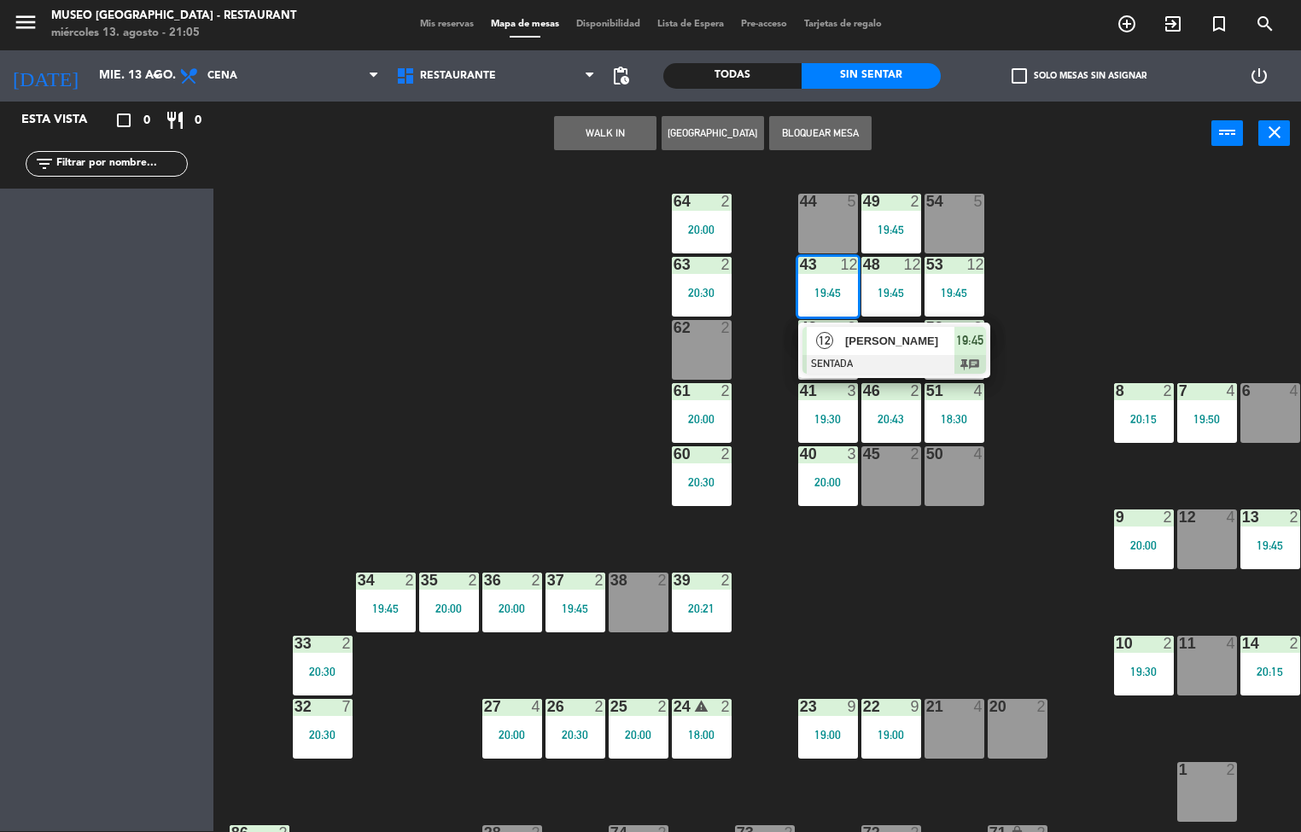
click at [873, 356] on div at bounding box center [894, 364] width 184 height 19
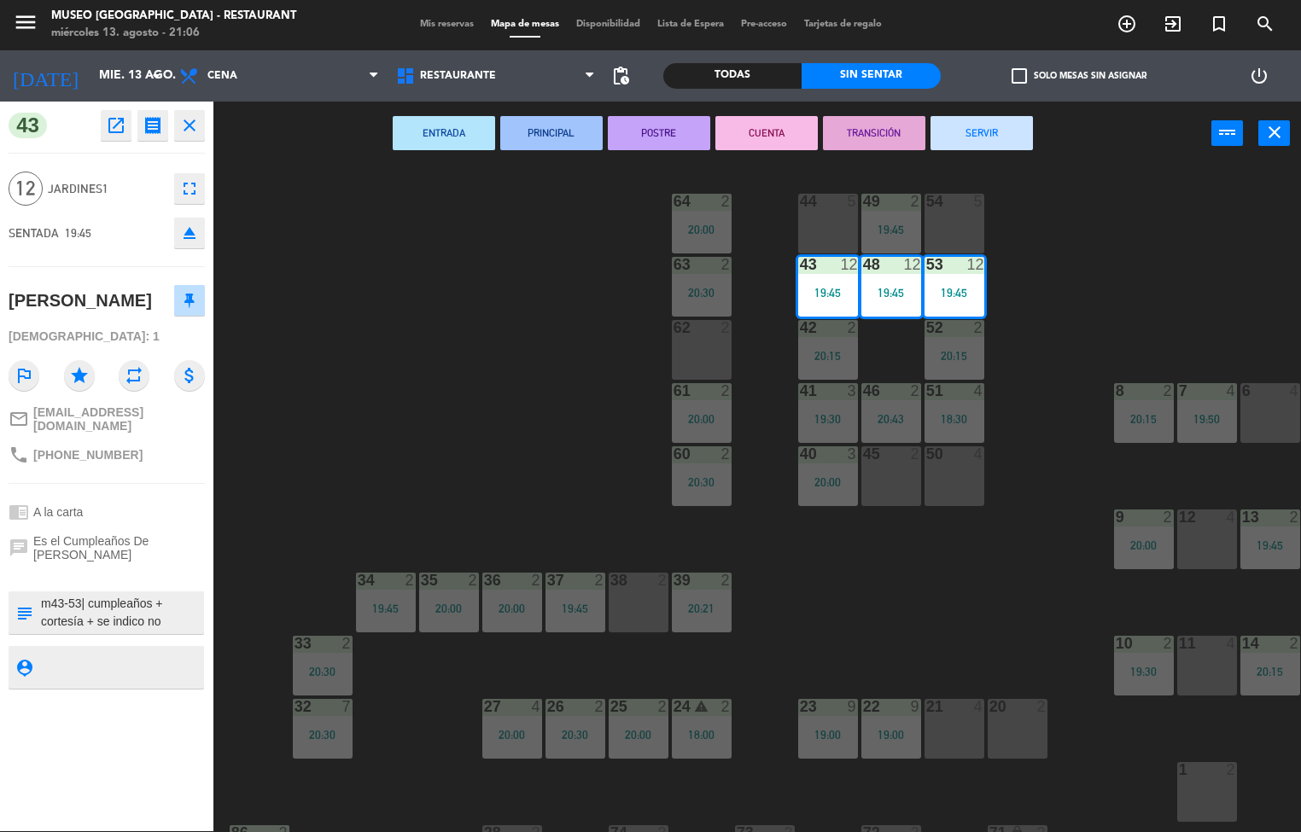
click at [123, 124] on icon "open_in_new" at bounding box center [116, 125] width 20 height 20
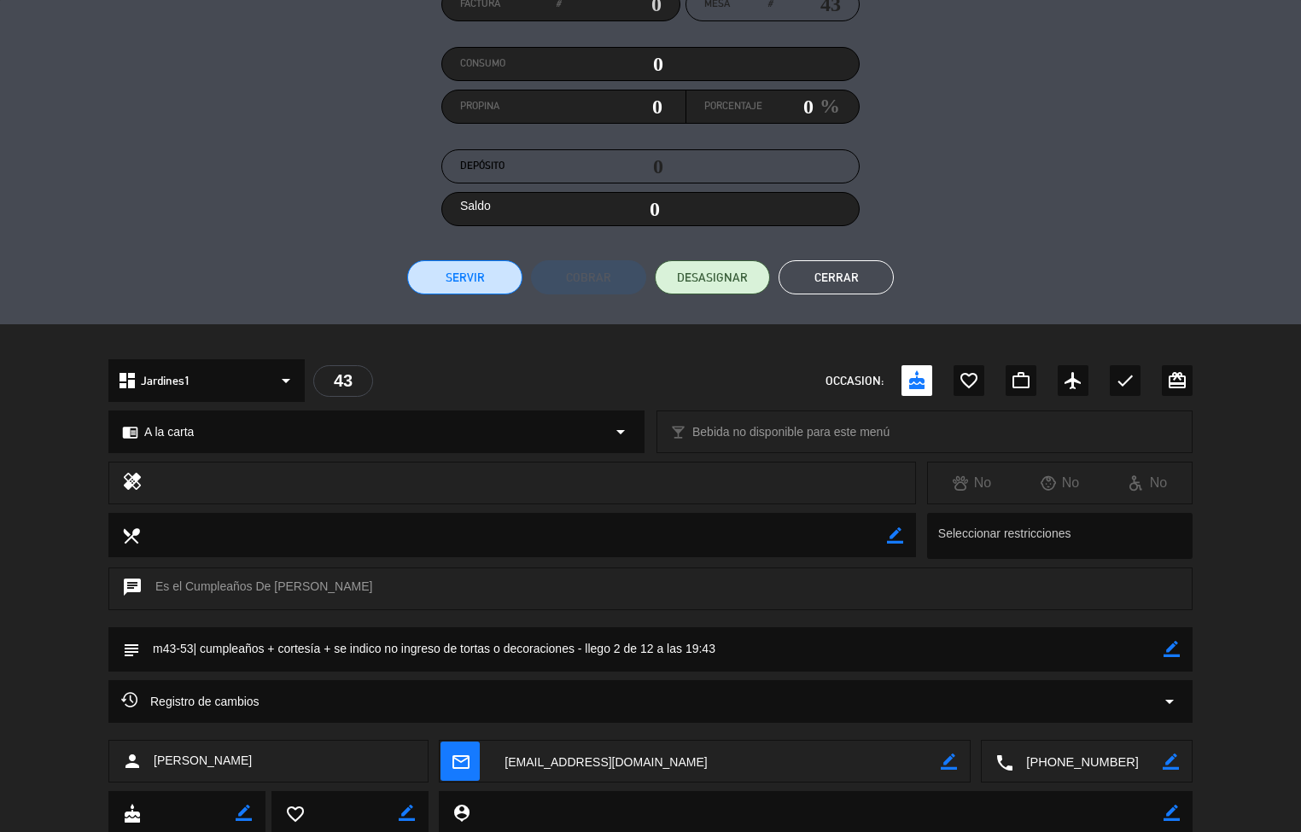
scroll to position [234, 0]
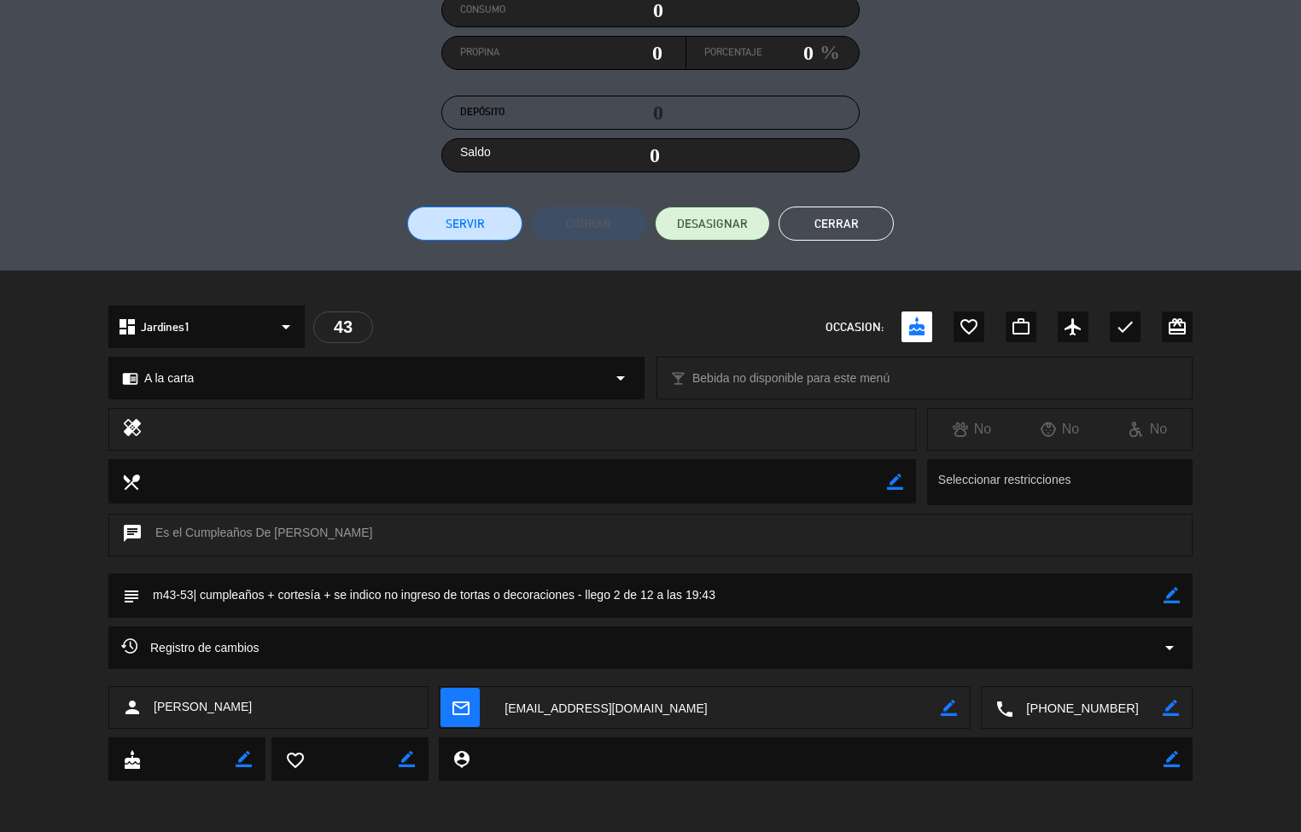
click at [841, 221] on button "Cerrar" at bounding box center [835, 224] width 115 height 34
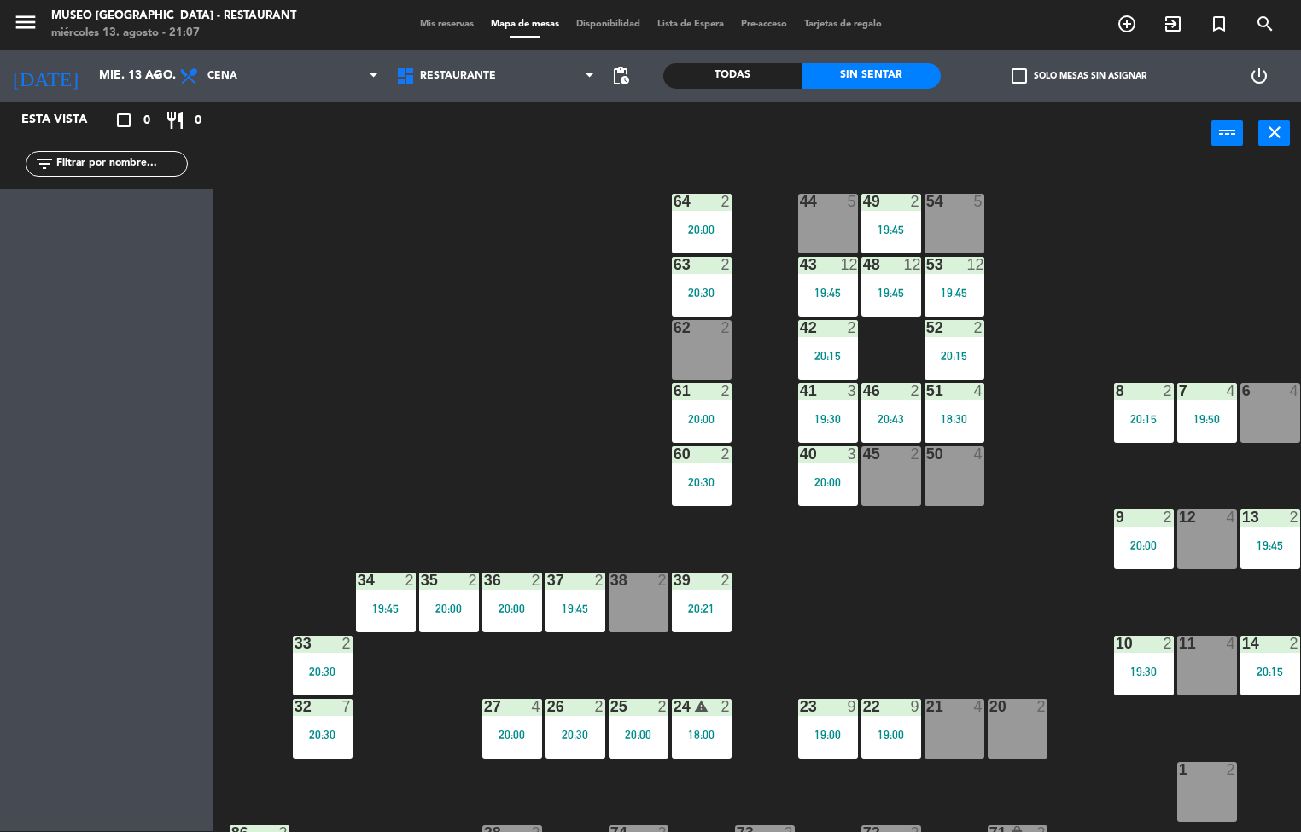
click at [969, 553] on div "44 5 49 2 19:45 54 5 64 2 20:00 48 12 19:45 53 12 19:45 63 2 20:30 43 12 19:45 …" at bounding box center [763, 499] width 1075 height 666
click at [956, 279] on div "53 12 19:45" at bounding box center [954, 287] width 60 height 60
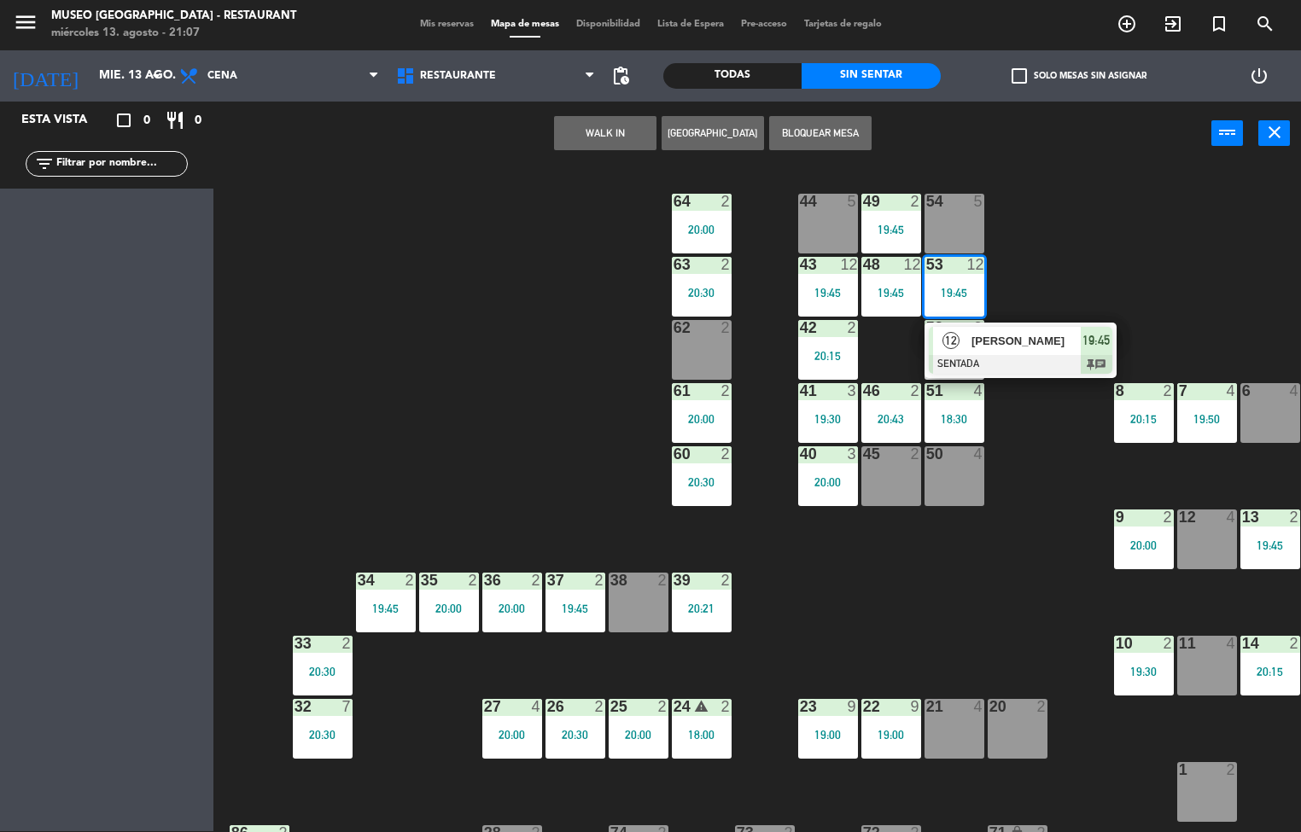
click at [1038, 333] on span "[PERSON_NAME]" at bounding box center [1025, 341] width 109 height 18
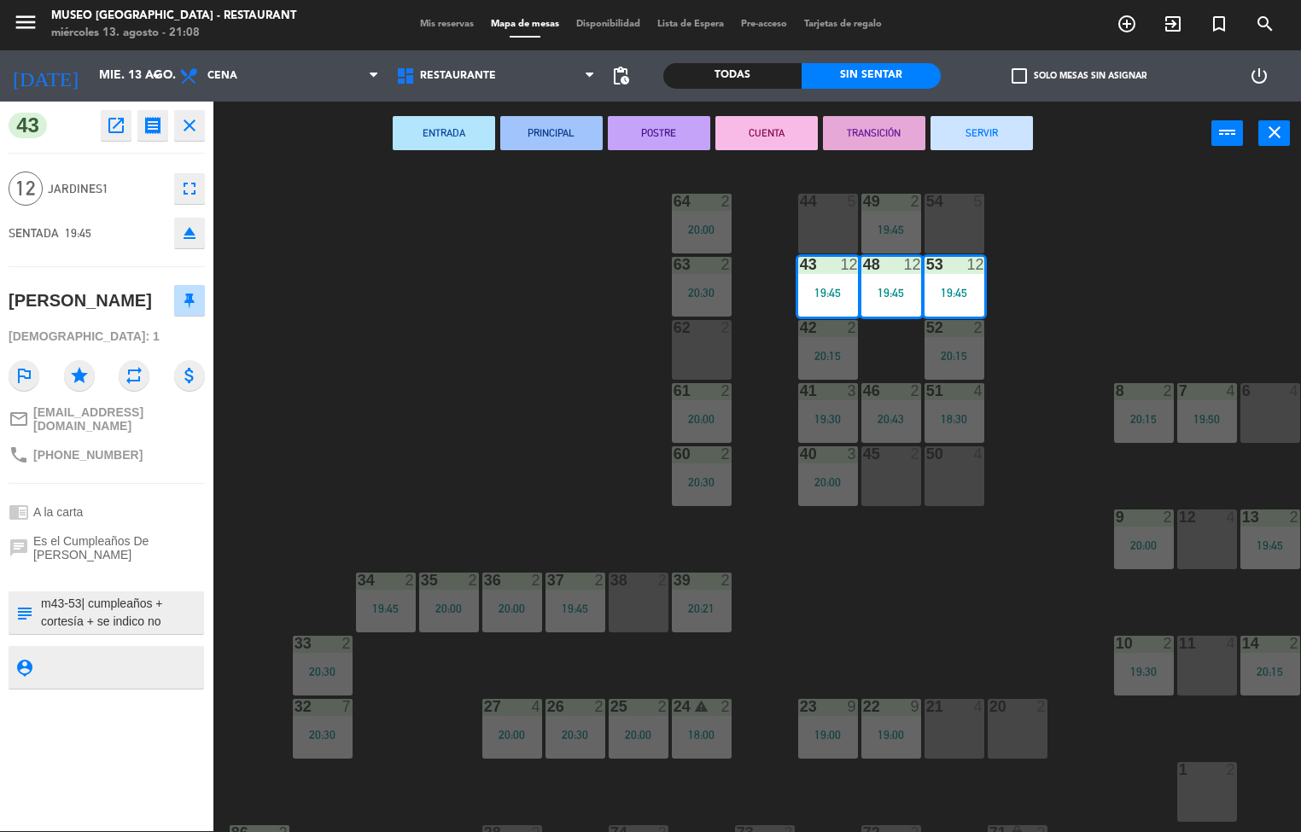
click at [115, 116] on icon "open_in_new" at bounding box center [116, 125] width 20 height 20
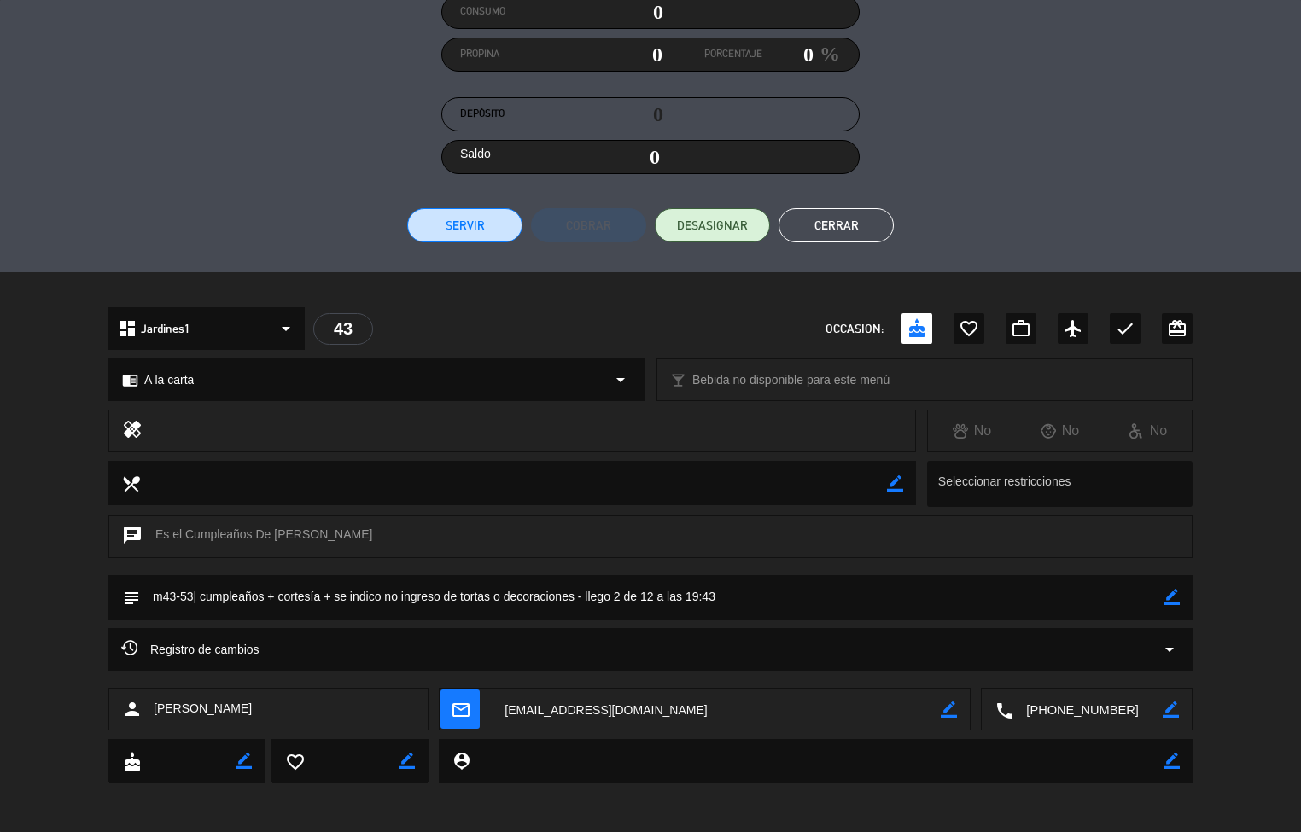
scroll to position [0, 0]
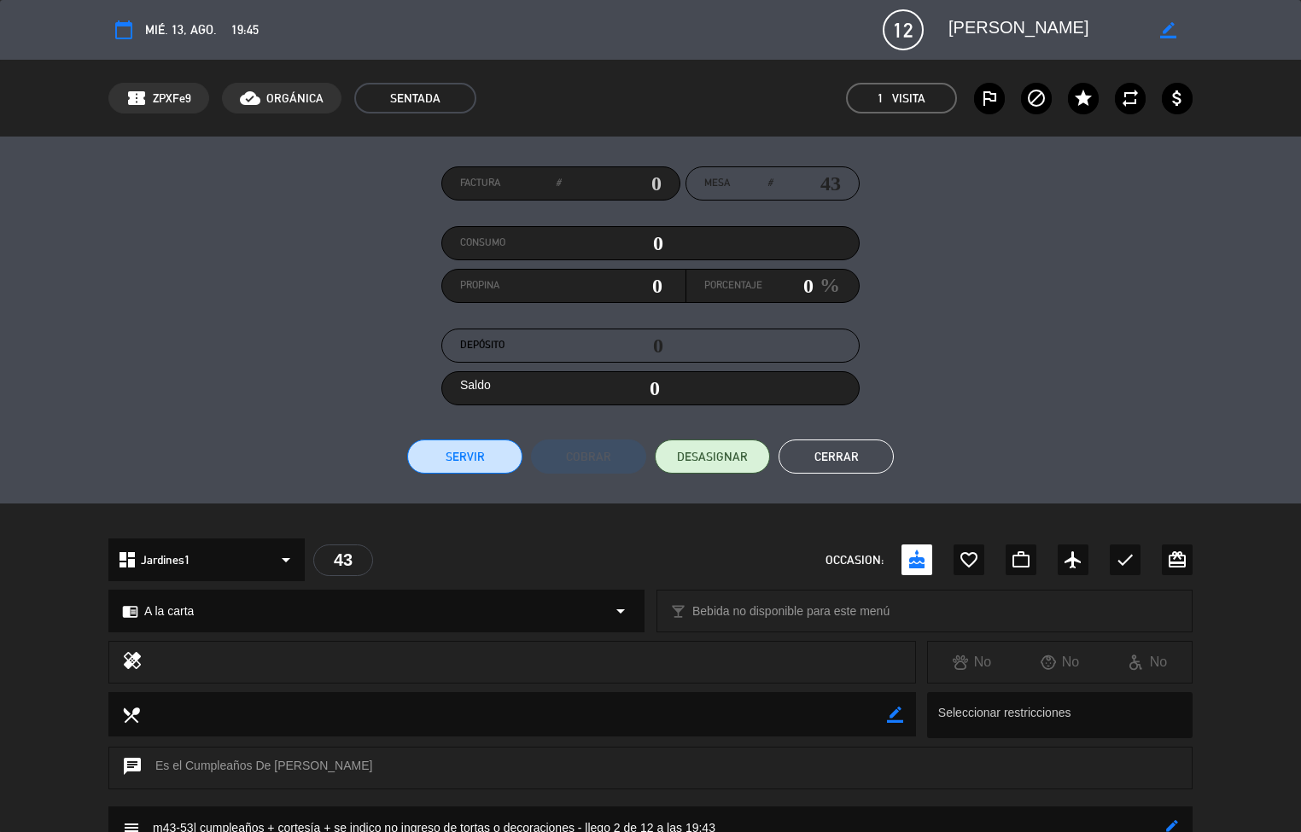
click at [845, 458] on button "Cerrar" at bounding box center [835, 457] width 115 height 34
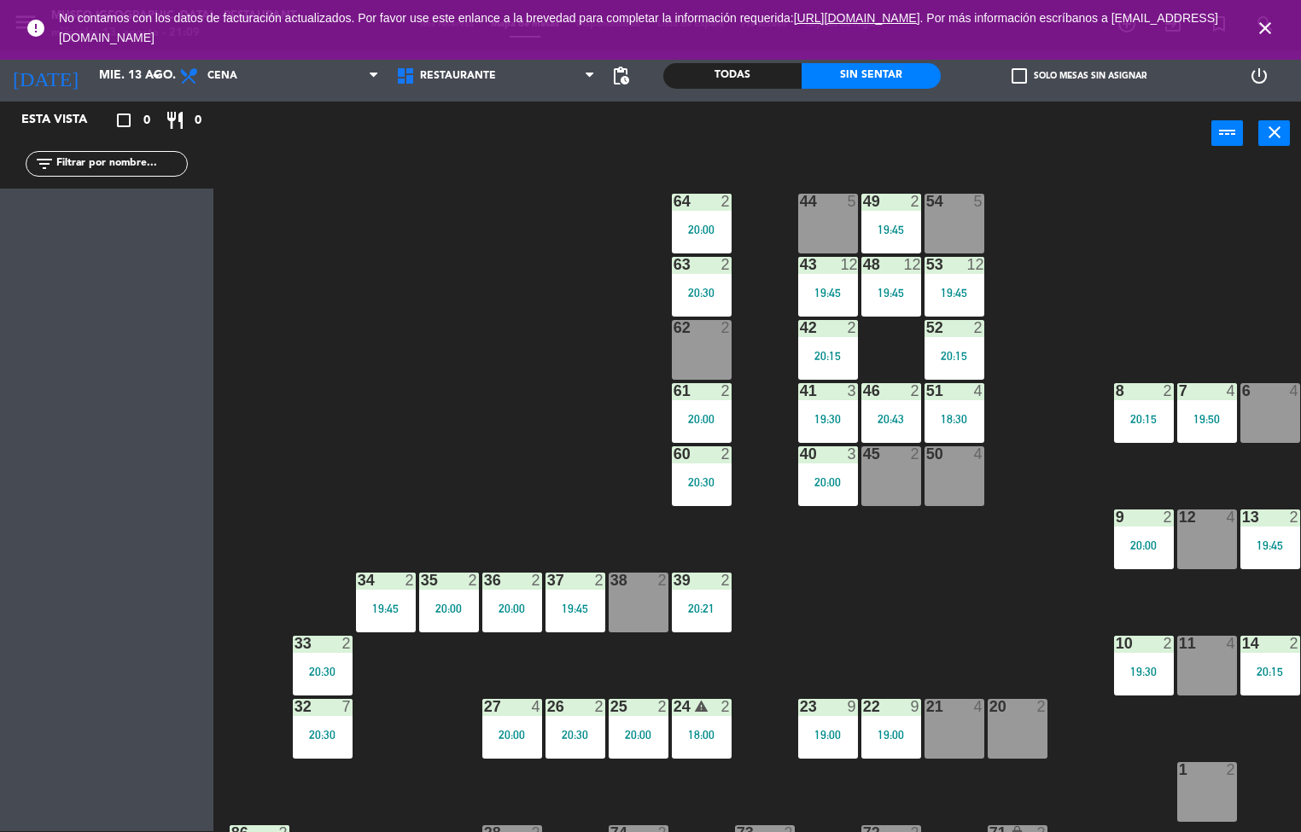
click at [946, 410] on div "51 4 18:30" at bounding box center [954, 413] width 60 height 60
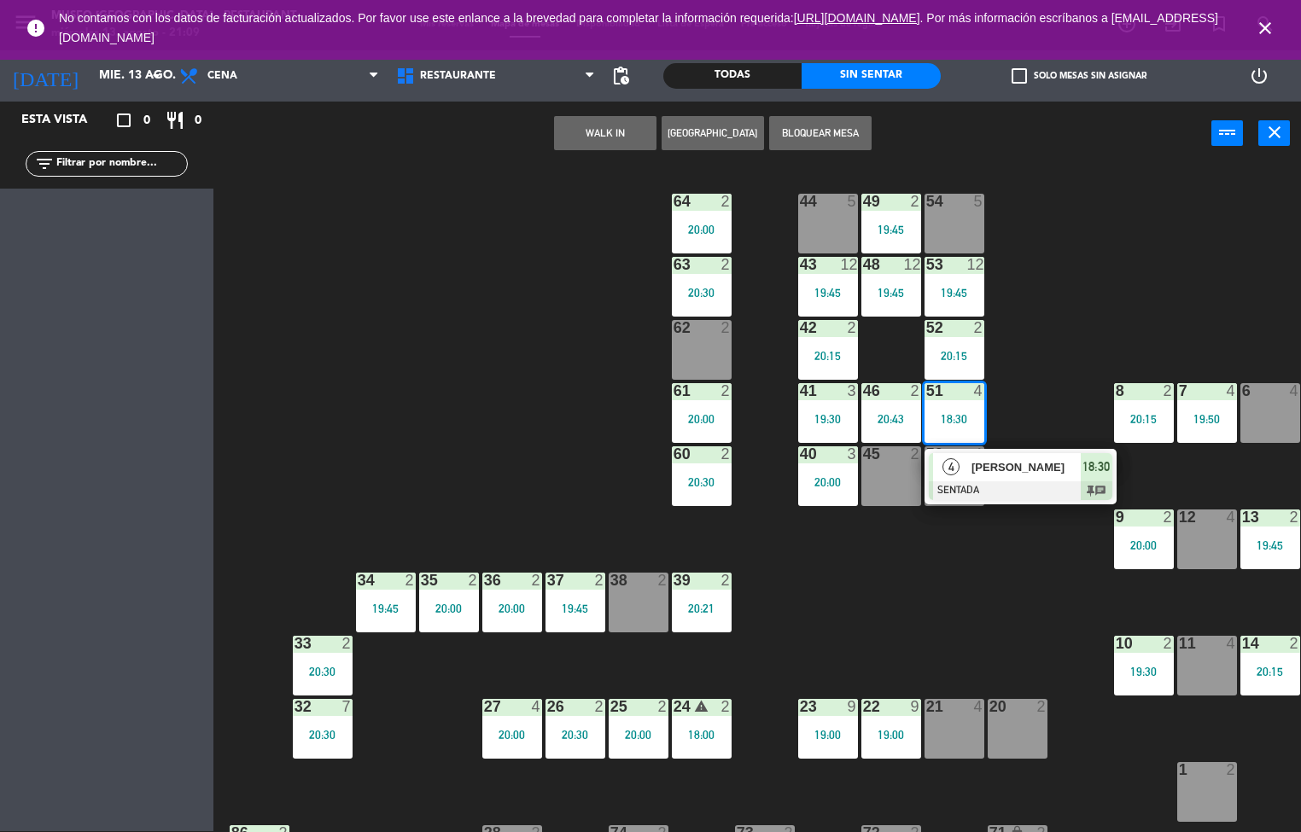
click at [969, 481] on div at bounding box center [1021, 490] width 184 height 19
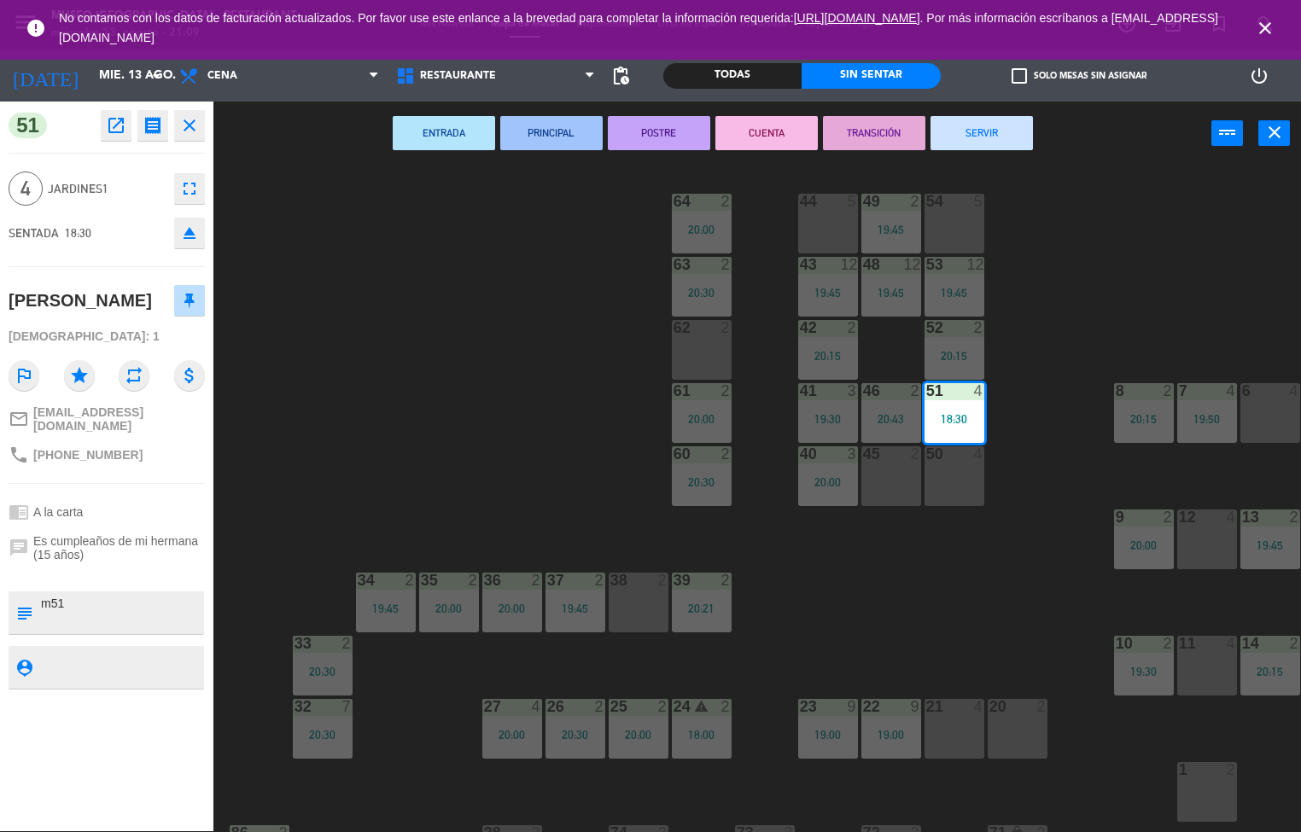
click at [866, 129] on button "TRANSICIÓN" at bounding box center [874, 133] width 102 height 34
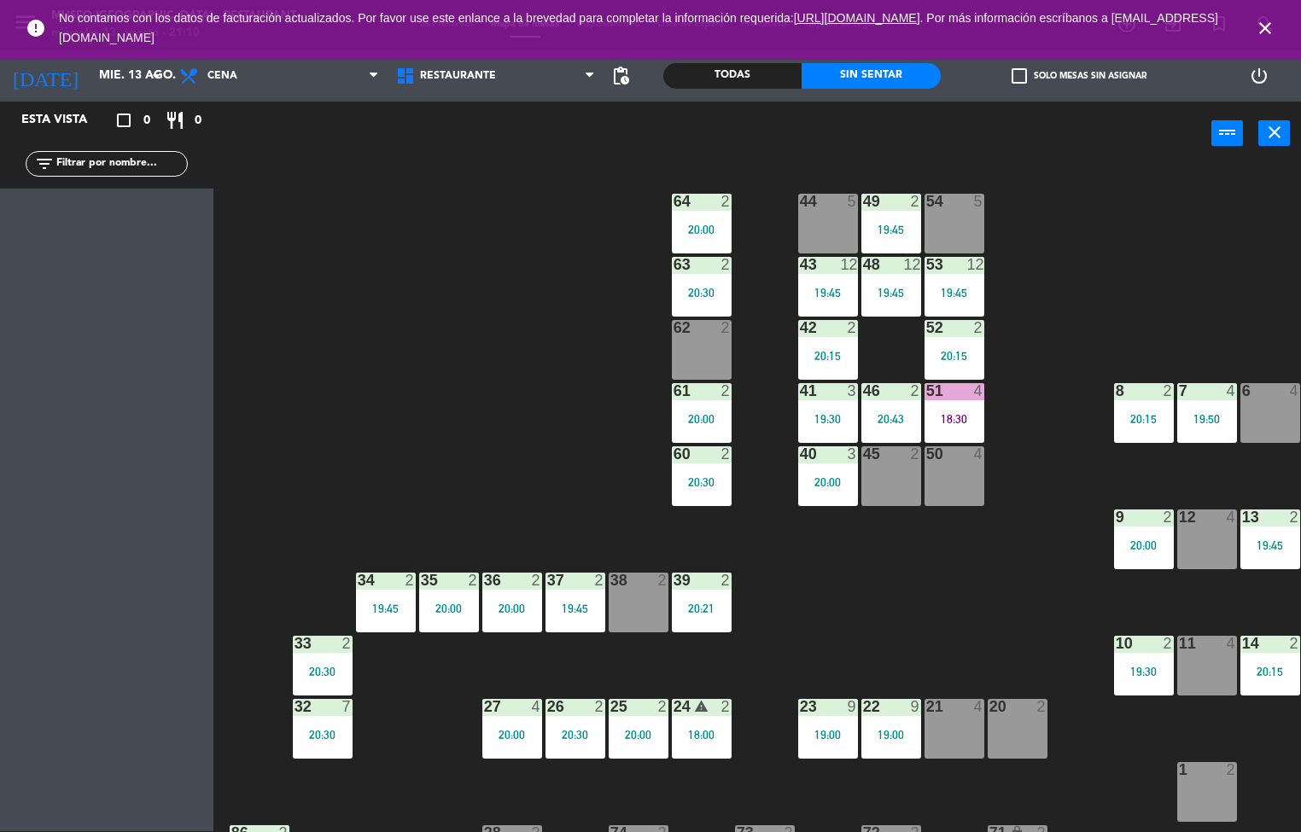
click at [493, 353] on div "44 5 49 2 19:45 54 5 64 2 20:00 48 12 19:45 53 12 19:45 63 2 20:30 43 12 19:45 …" at bounding box center [763, 499] width 1075 height 666
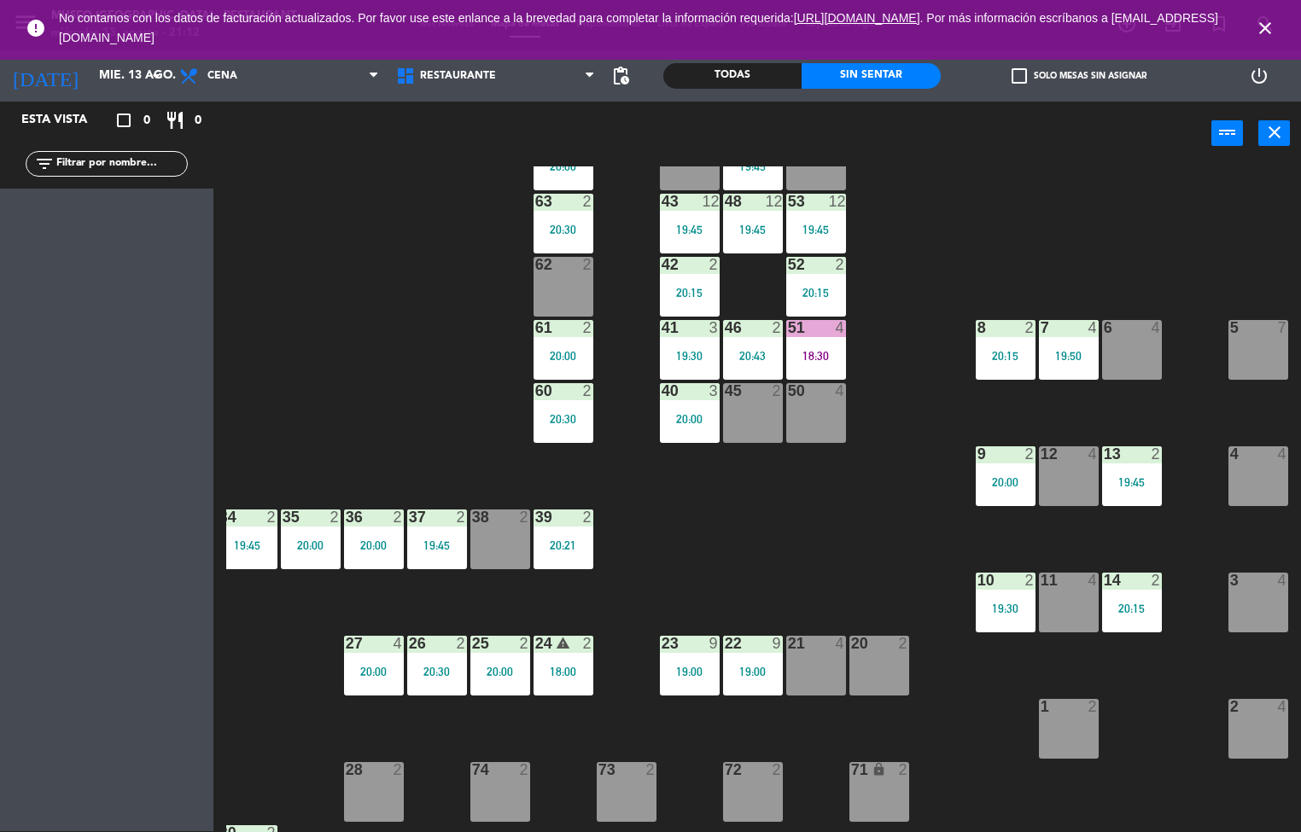
scroll to position [41, 138]
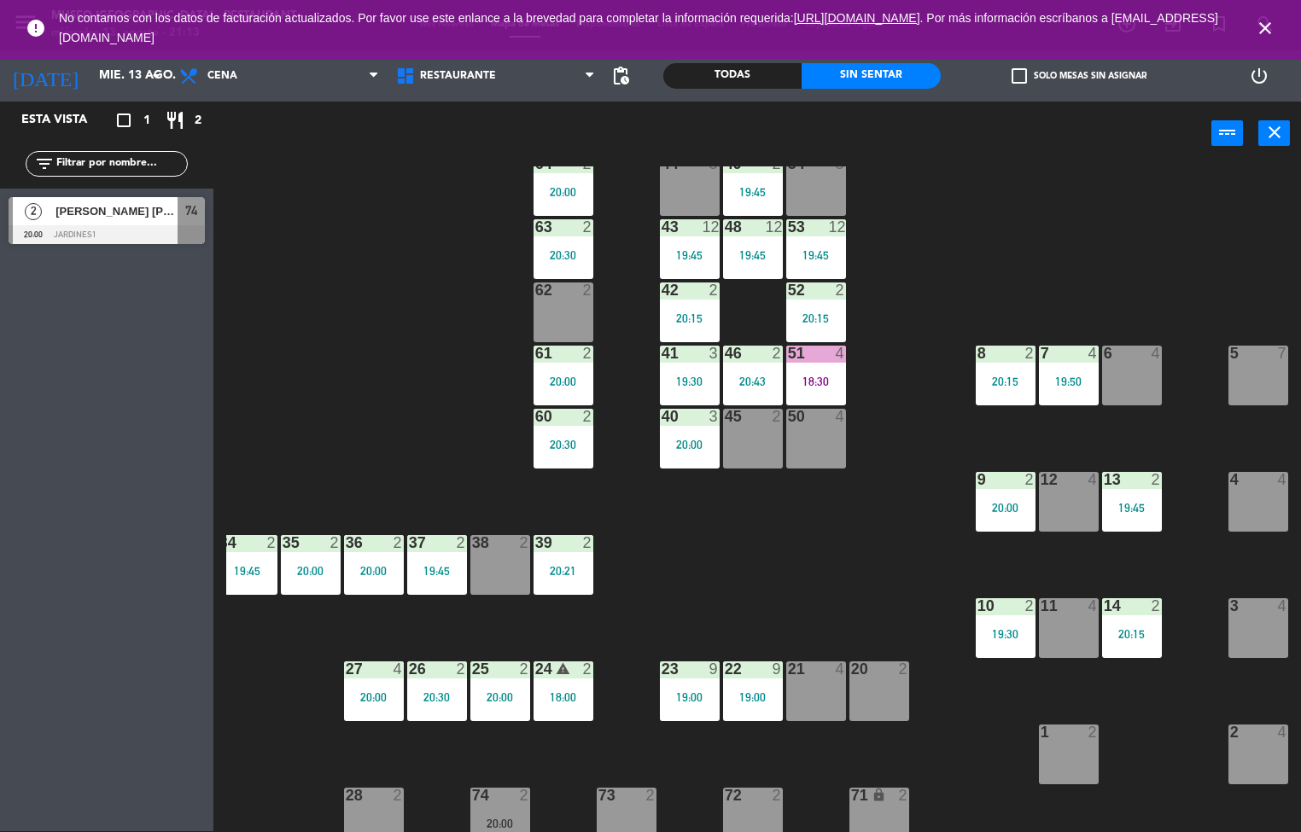
click at [415, 415] on div "44 5 49 2 19:45 54 5 64 2 20:00 48 12 19:45 53 12 19:45 63 2 20:30 43 12 19:45 …" at bounding box center [763, 499] width 1075 height 666
click at [446, 353] on div "44 5 49 2 19:45 54 5 64 2 20:00 48 12 19:45 53 12 19:45 63 2 20:30 43 12 19:45 …" at bounding box center [763, 499] width 1075 height 666
click at [918, 292] on div "44 5 49 2 19:45 54 5 64 2 20:00 48 12 19:45 53 12 19:45 63 2 20:30 43 12 19:45 …" at bounding box center [763, 499] width 1075 height 666
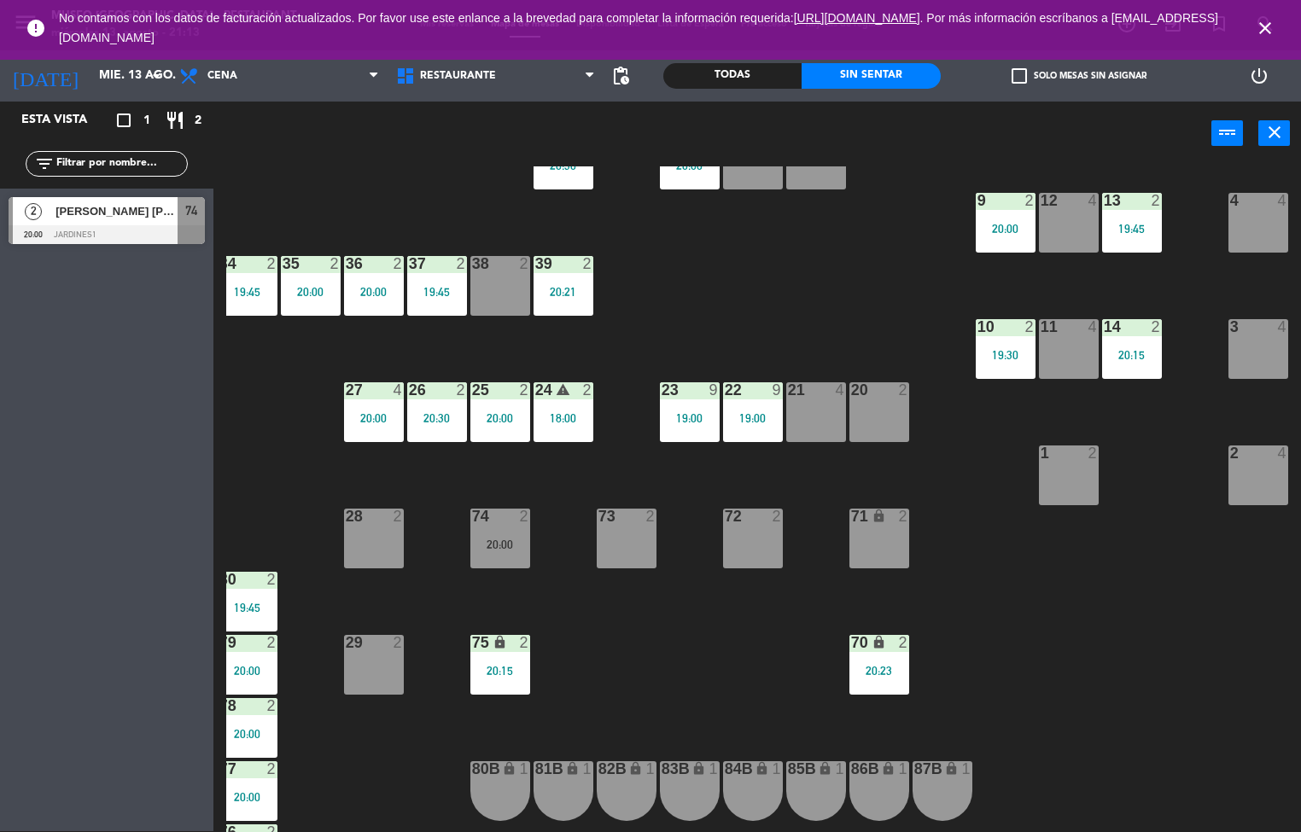
scroll to position [328, 138]
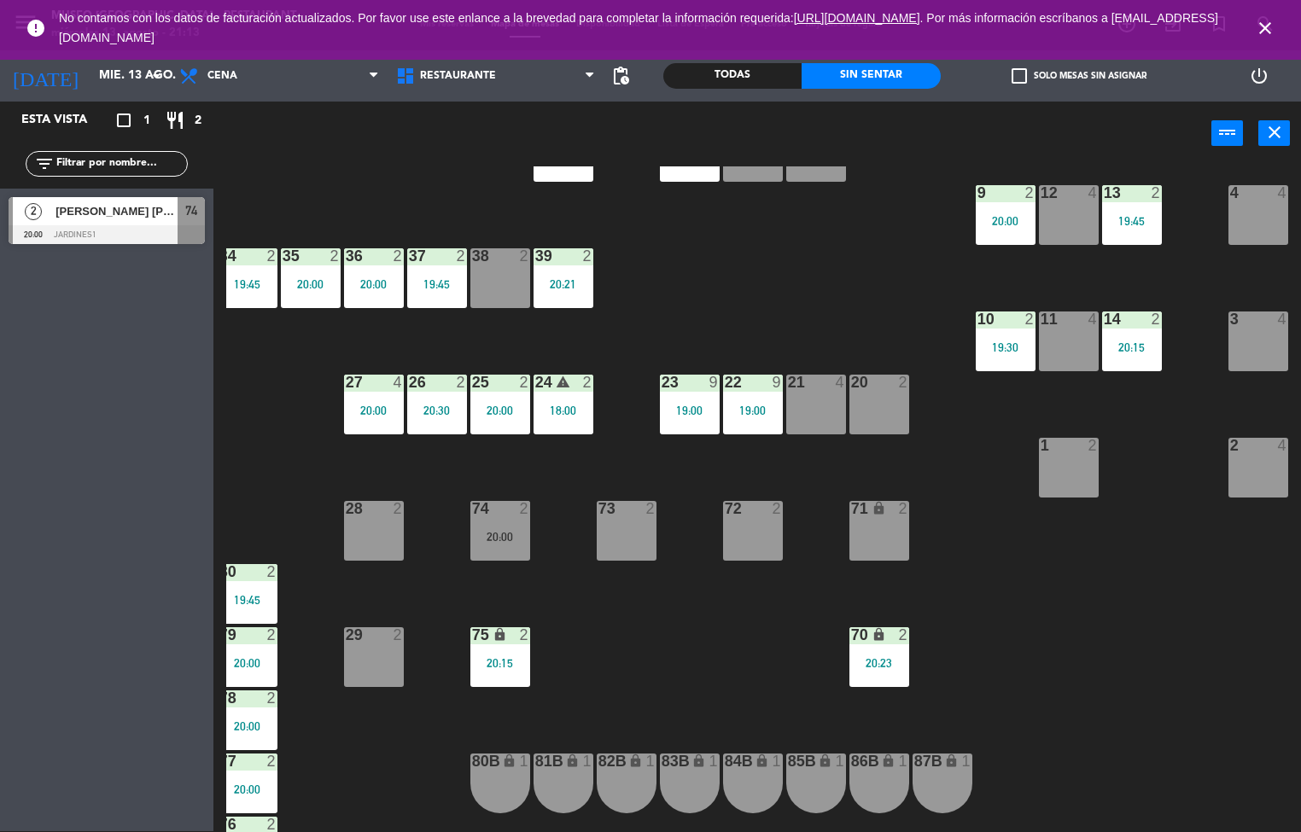
click at [598, 625] on div "44 5 49 2 19:45 54 5 64 2 20:00 48 12 19:45 53 12 19:45 63 2 20:30 43 12 19:45 …" at bounding box center [763, 499] width 1075 height 666
click at [610, 622] on div "44 5 49 2 19:45 54 5 64 2 20:00 48 12 19:45 53 12 19:45 63 2 20:30 43 12 19:45 …" at bounding box center [763, 499] width 1075 height 666
click at [669, 598] on div "44 5 49 2 19:45 54 5 64 2 20:00 48 12 19:45 53 12 19:45 63 2 20:30 43 12 19:45 …" at bounding box center [763, 499] width 1075 height 666
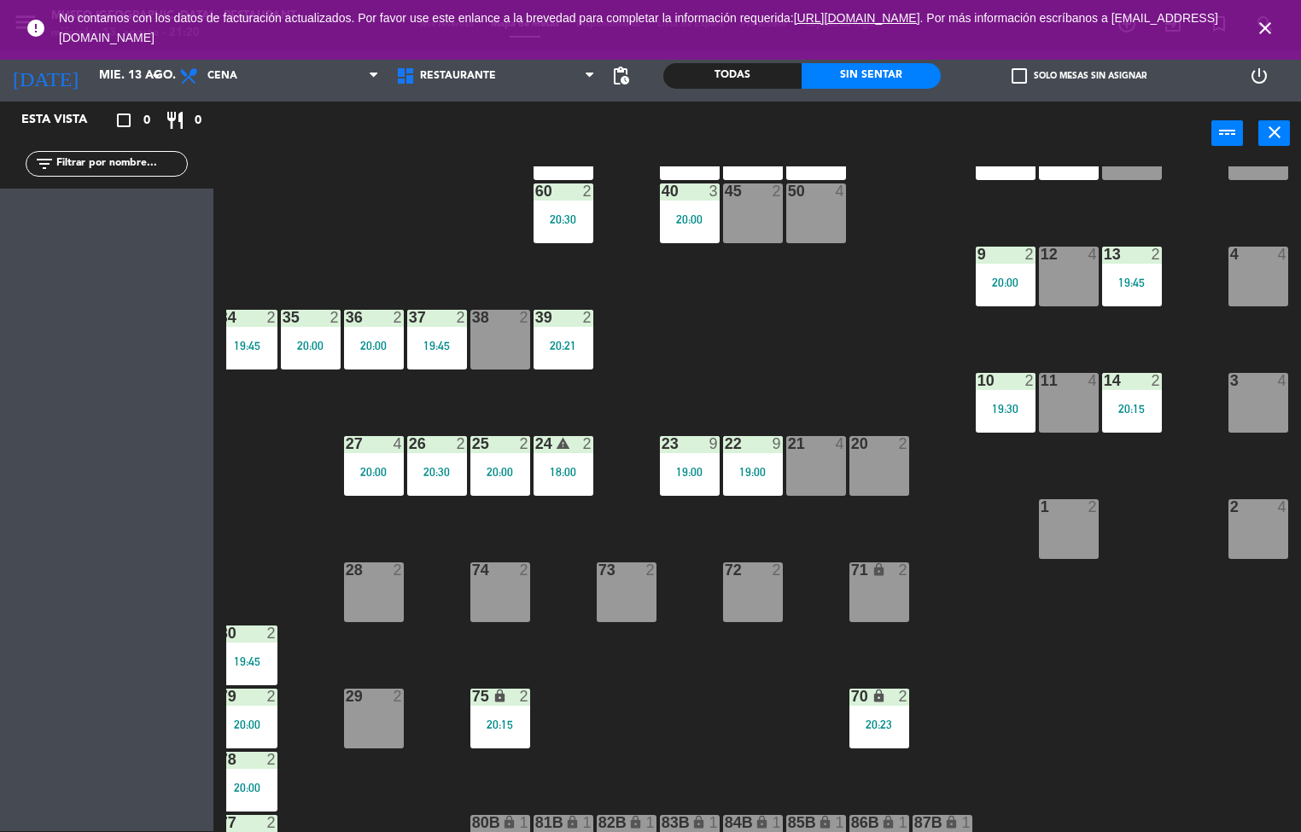
scroll to position [265, 138]
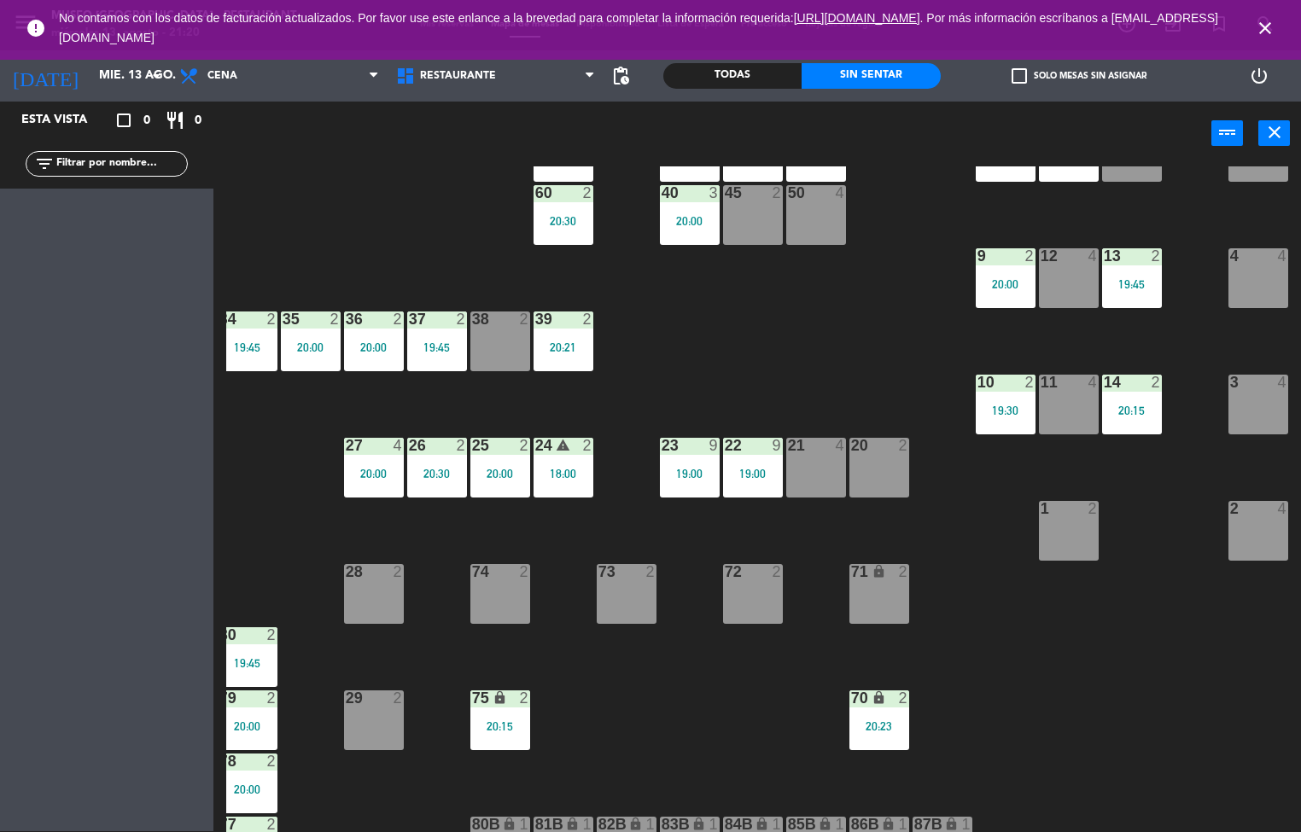
click at [699, 732] on div "44 5 49 2 19:45 54 5 64 2 20:00 48 12 19:45 53 12 19:45 63 2 20:30 43 12 19:45 …" at bounding box center [763, 499] width 1075 height 666
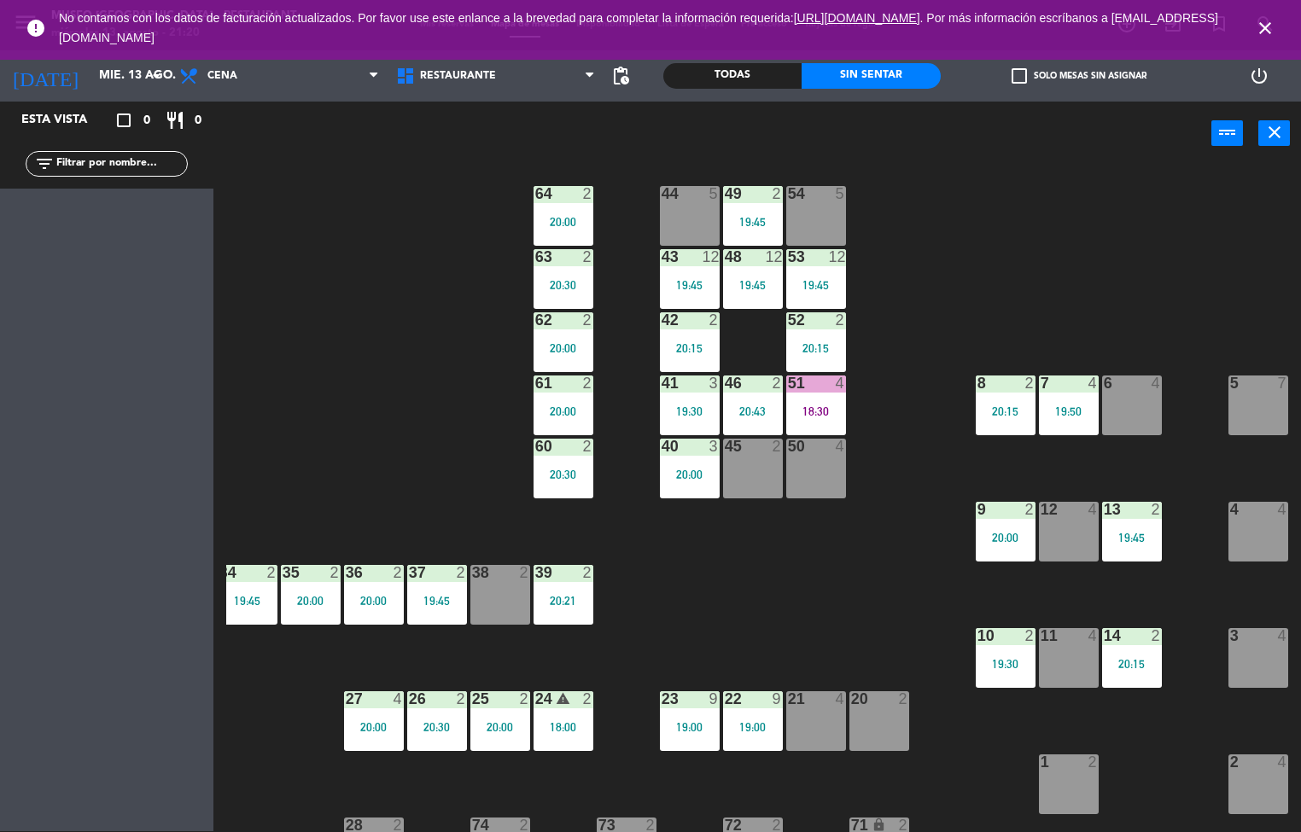
scroll to position [0, 138]
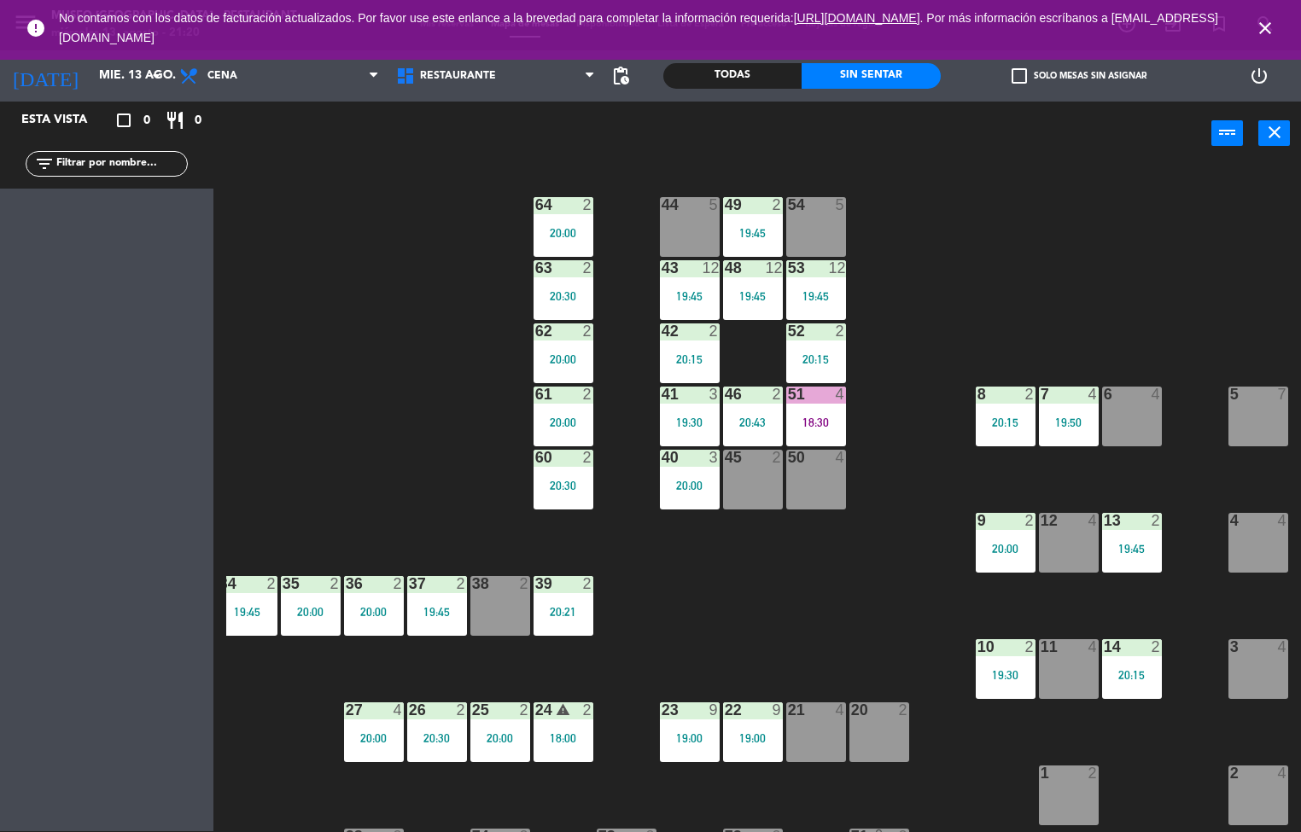
click at [574, 266] on div at bounding box center [563, 267] width 28 height 15
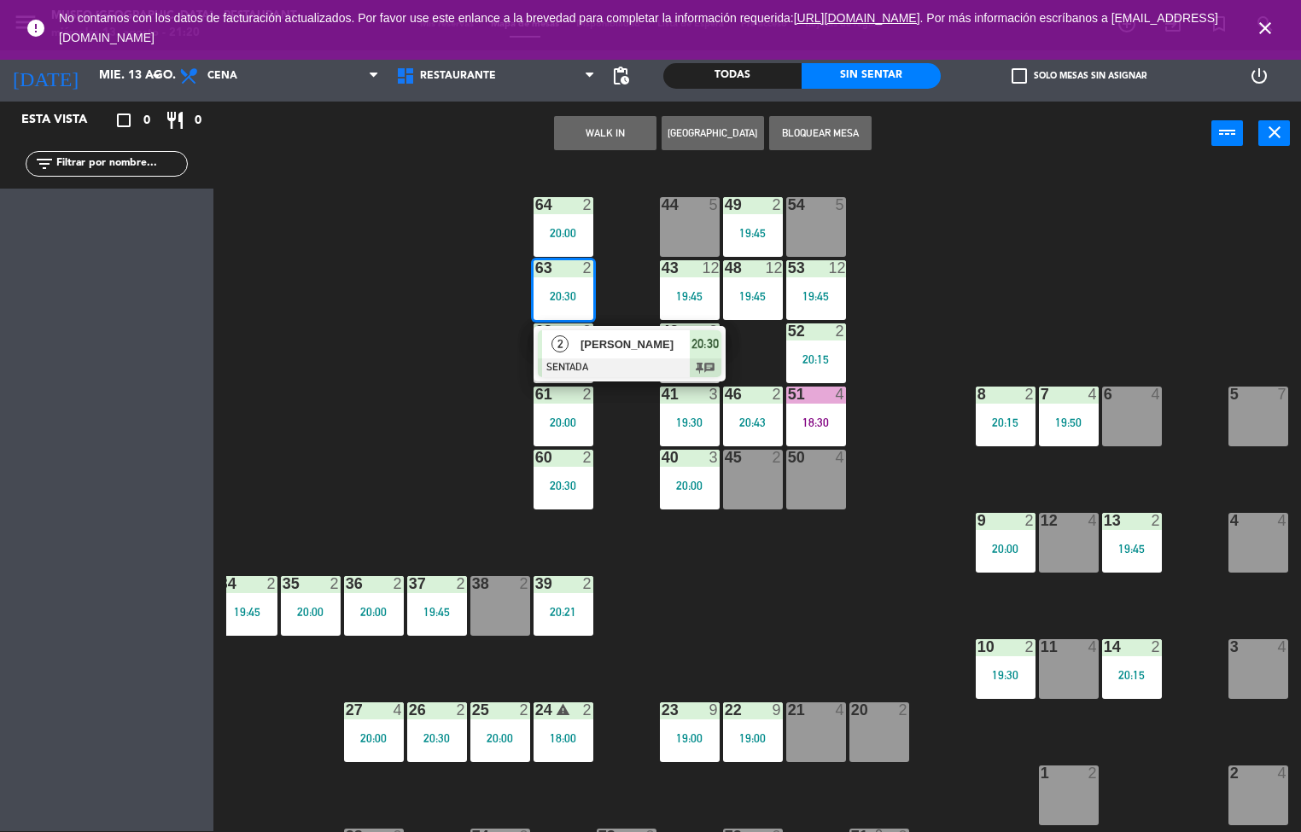
click at [1270, 26] on icon "close" at bounding box center [1265, 28] width 20 height 20
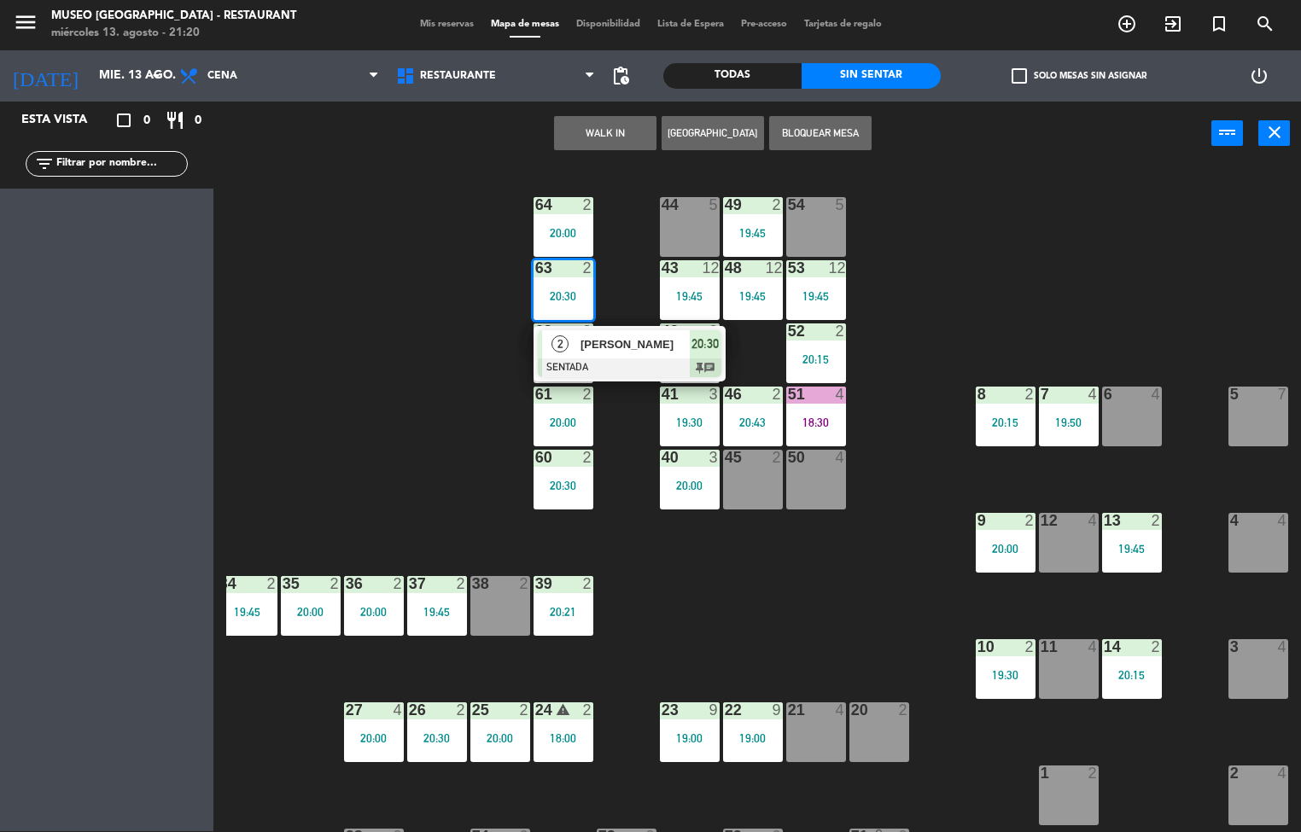
click at [1104, 183] on div "44 5 49 2 19:45 54 5 64 2 20:00 48 12 19:45 53 12 19:45 63 2 20:30 2 [PERSON_NA…" at bounding box center [763, 499] width 1075 height 666
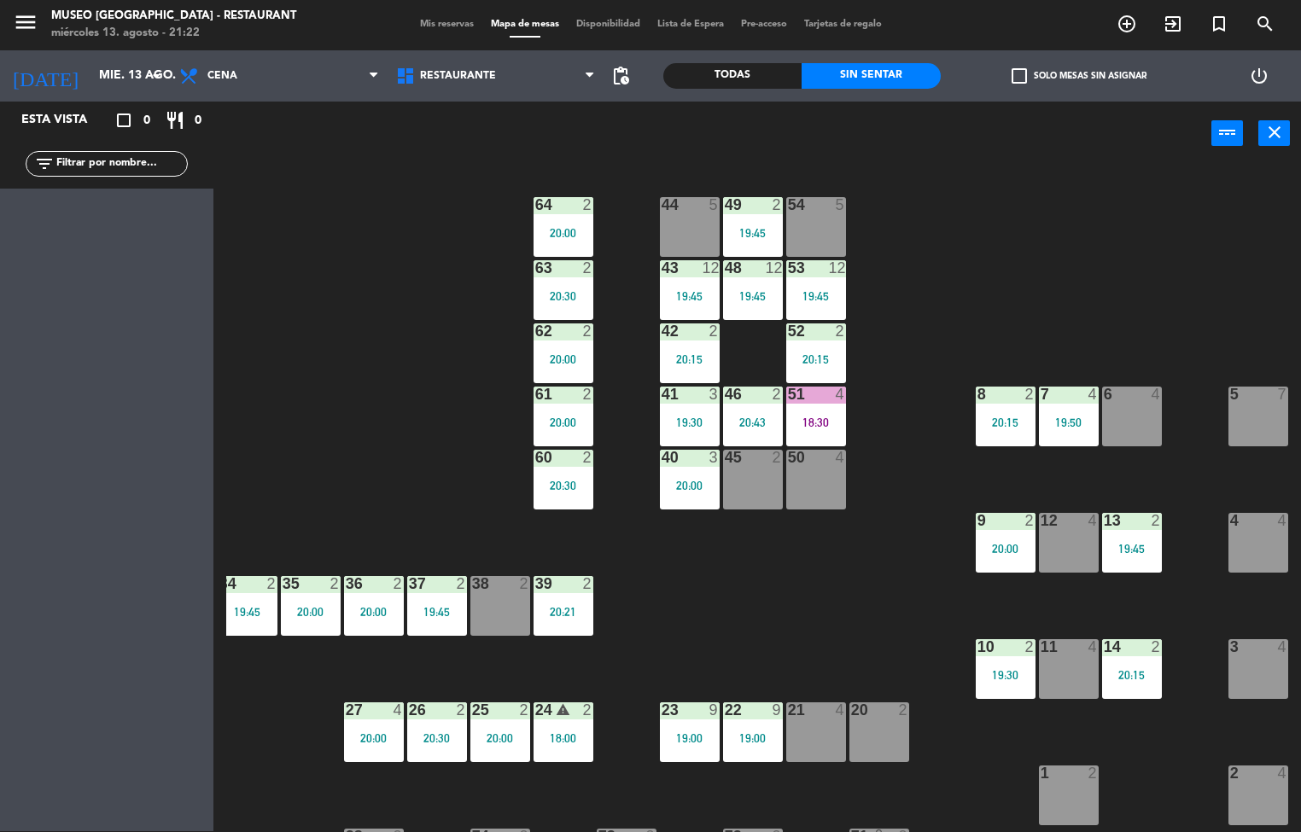
click at [1004, 236] on div "44 5 49 2 19:45 54 5 64 2 20:00 48 12 19:45 53 12 19:45 63 2 20:30 43 12 19:45 …" at bounding box center [763, 499] width 1075 height 666
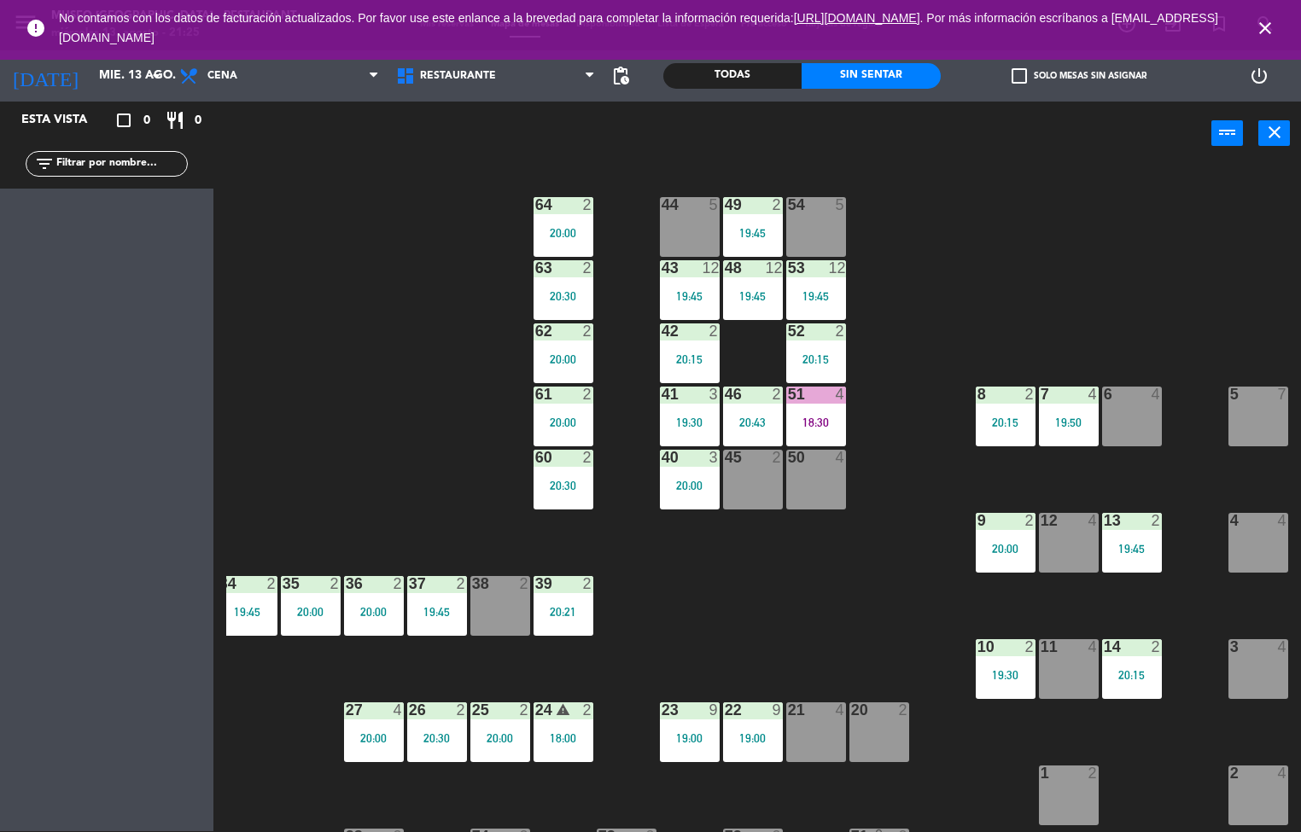
click at [423, 382] on div "44 5 49 2 19:45 54 5 64 2 20:00 48 12 19:45 53 12 19:45 63 2 20:30 43 12 19:45 …" at bounding box center [763, 499] width 1075 height 666
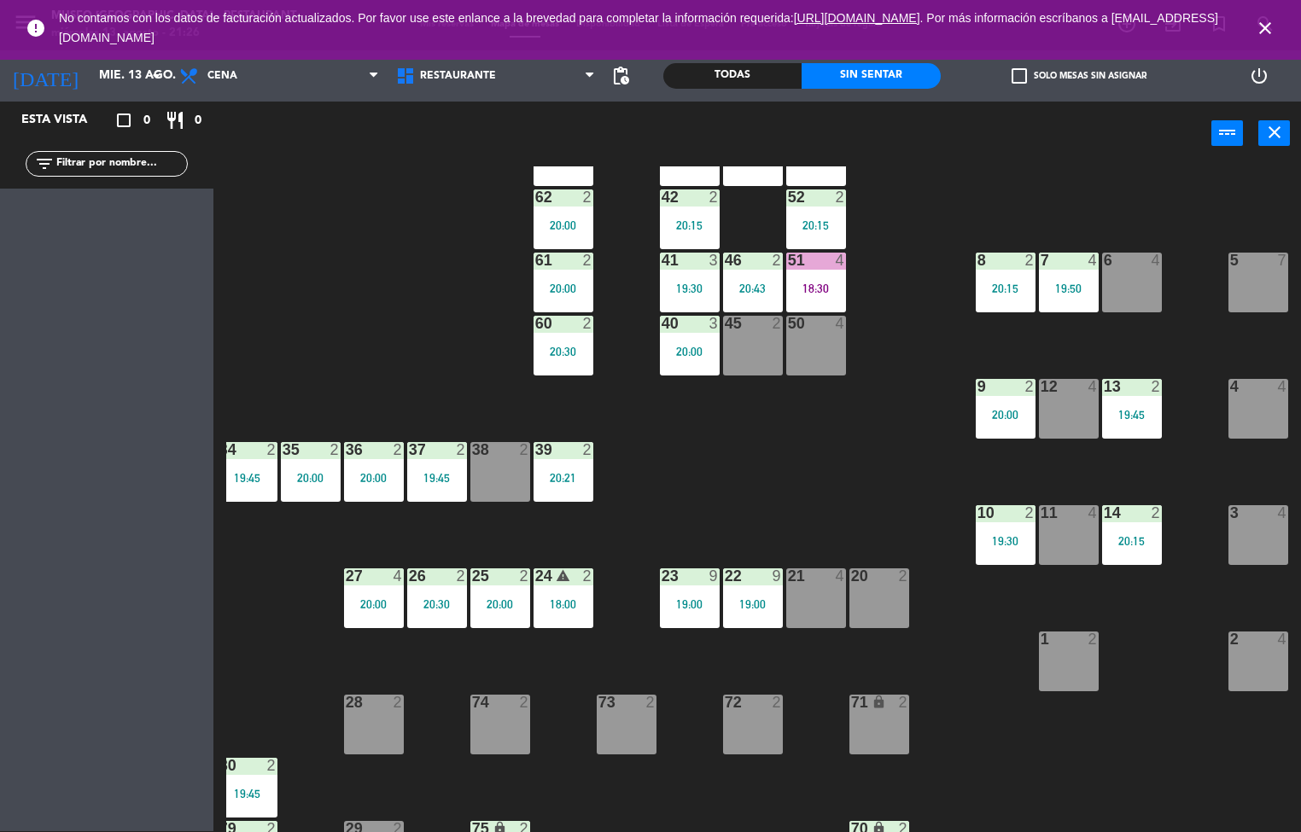
scroll to position [136, 138]
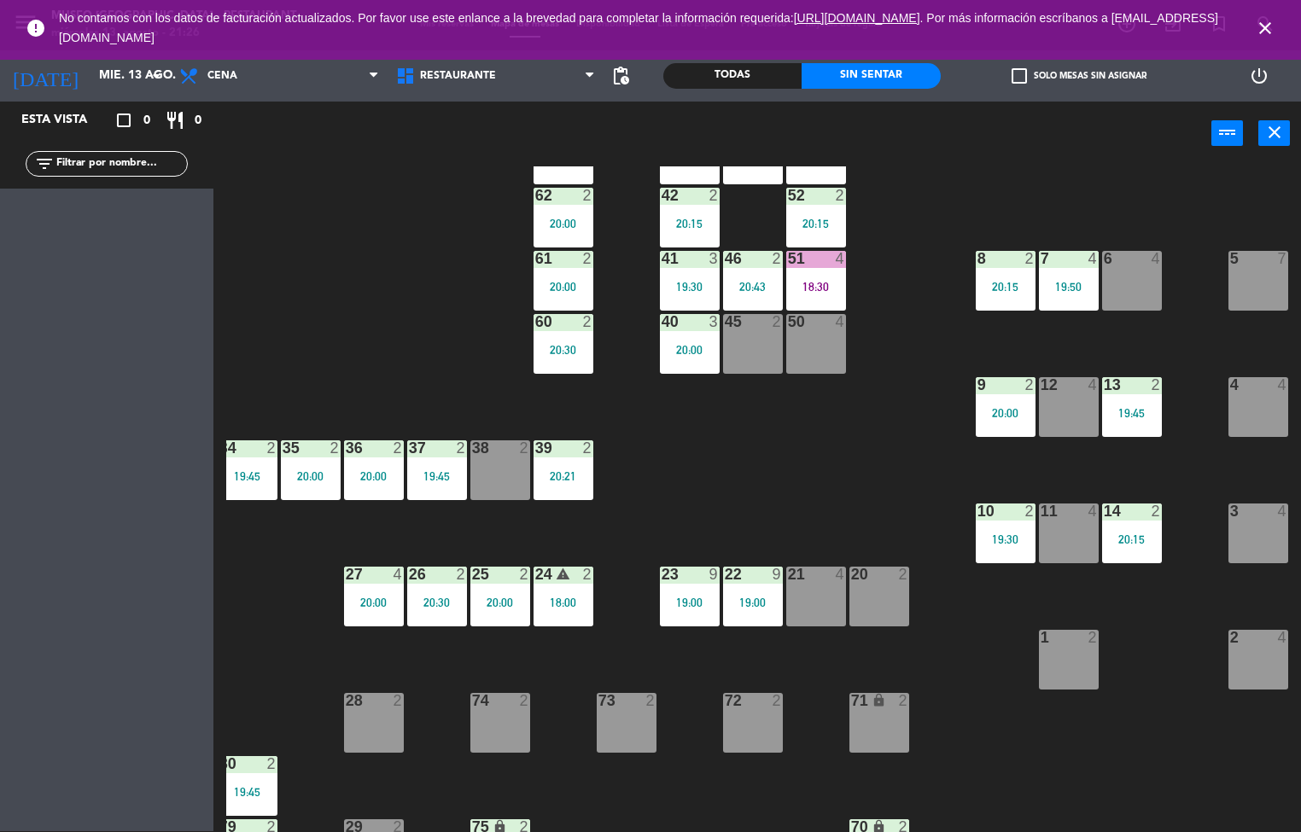
click at [1138, 540] on div "20:15" at bounding box center [1132, 539] width 60 height 12
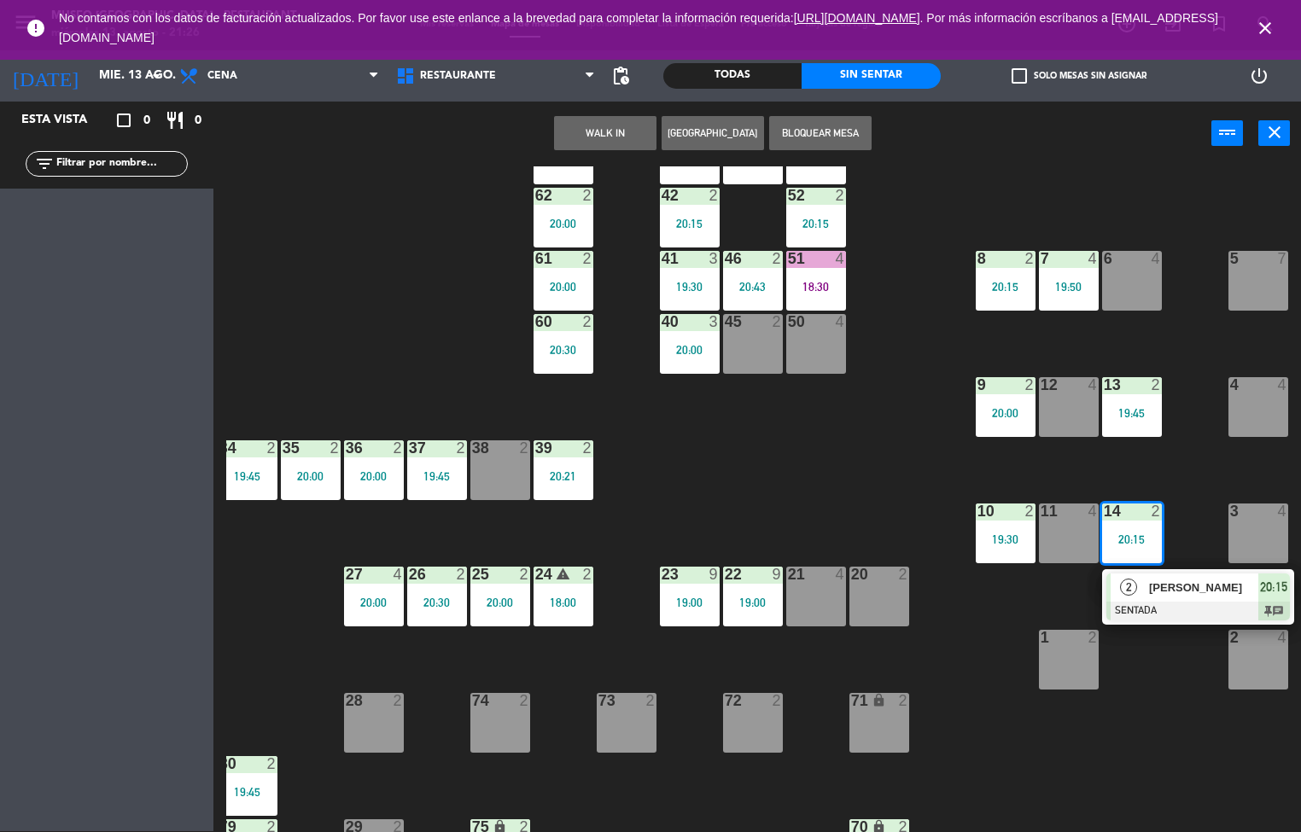
click at [1174, 602] on div at bounding box center [1198, 611] width 184 height 19
